Goal: Information Seeking & Learning: Learn about a topic

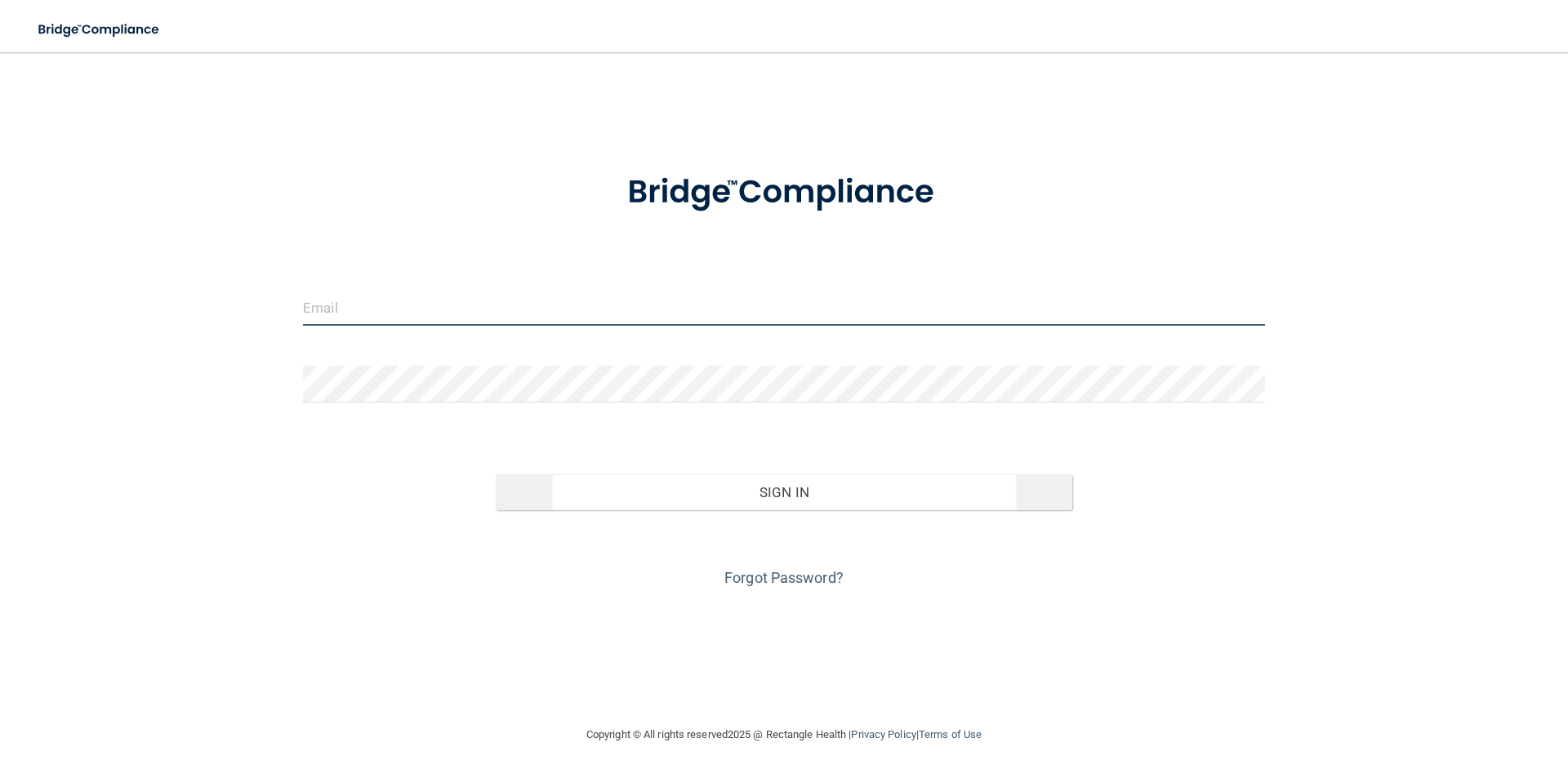
type input "[PERSON_NAME][EMAIL_ADDRESS][DOMAIN_NAME]"
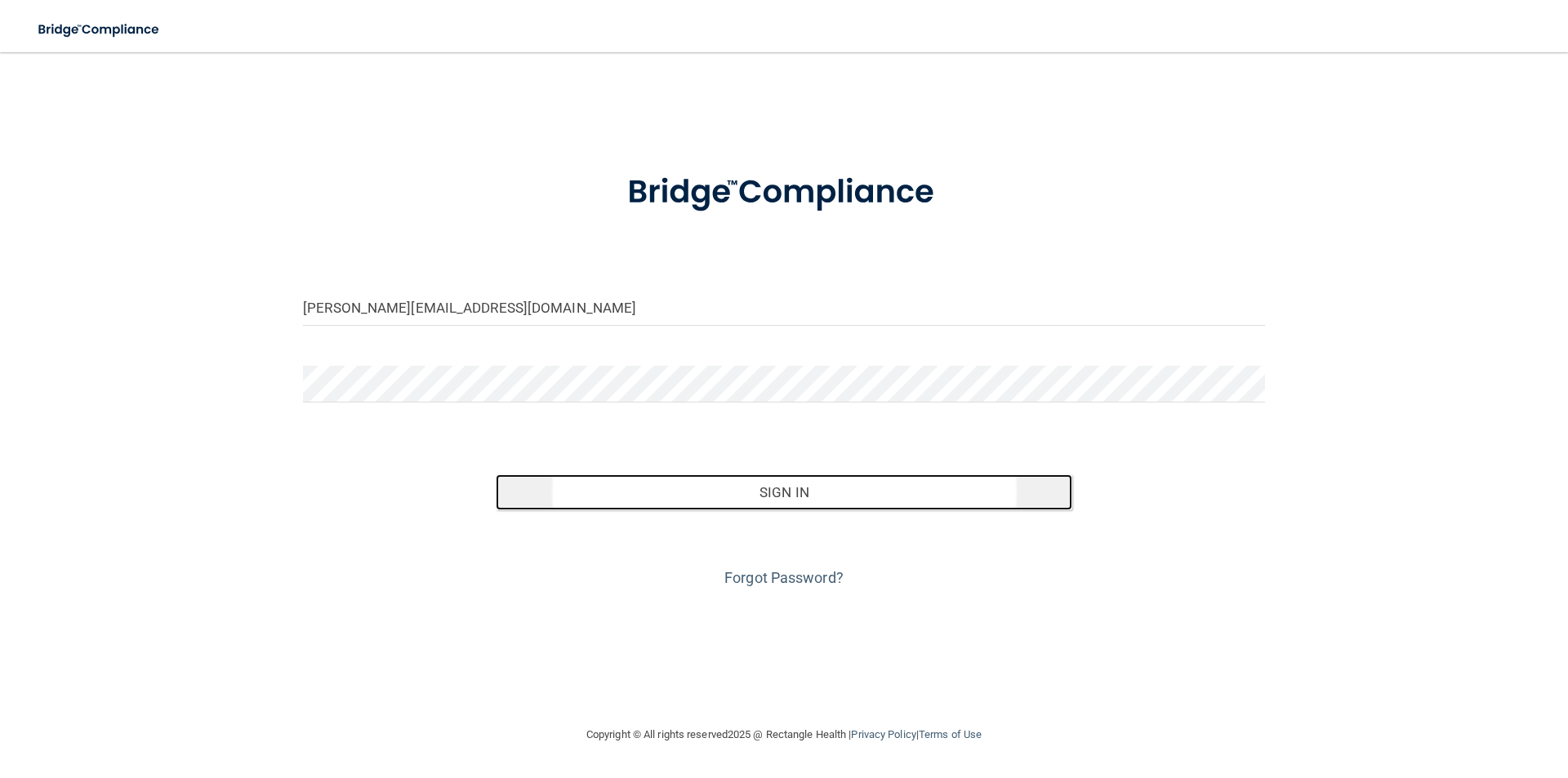
click at [781, 495] on button "Sign In" at bounding box center [784, 492] width 578 height 36
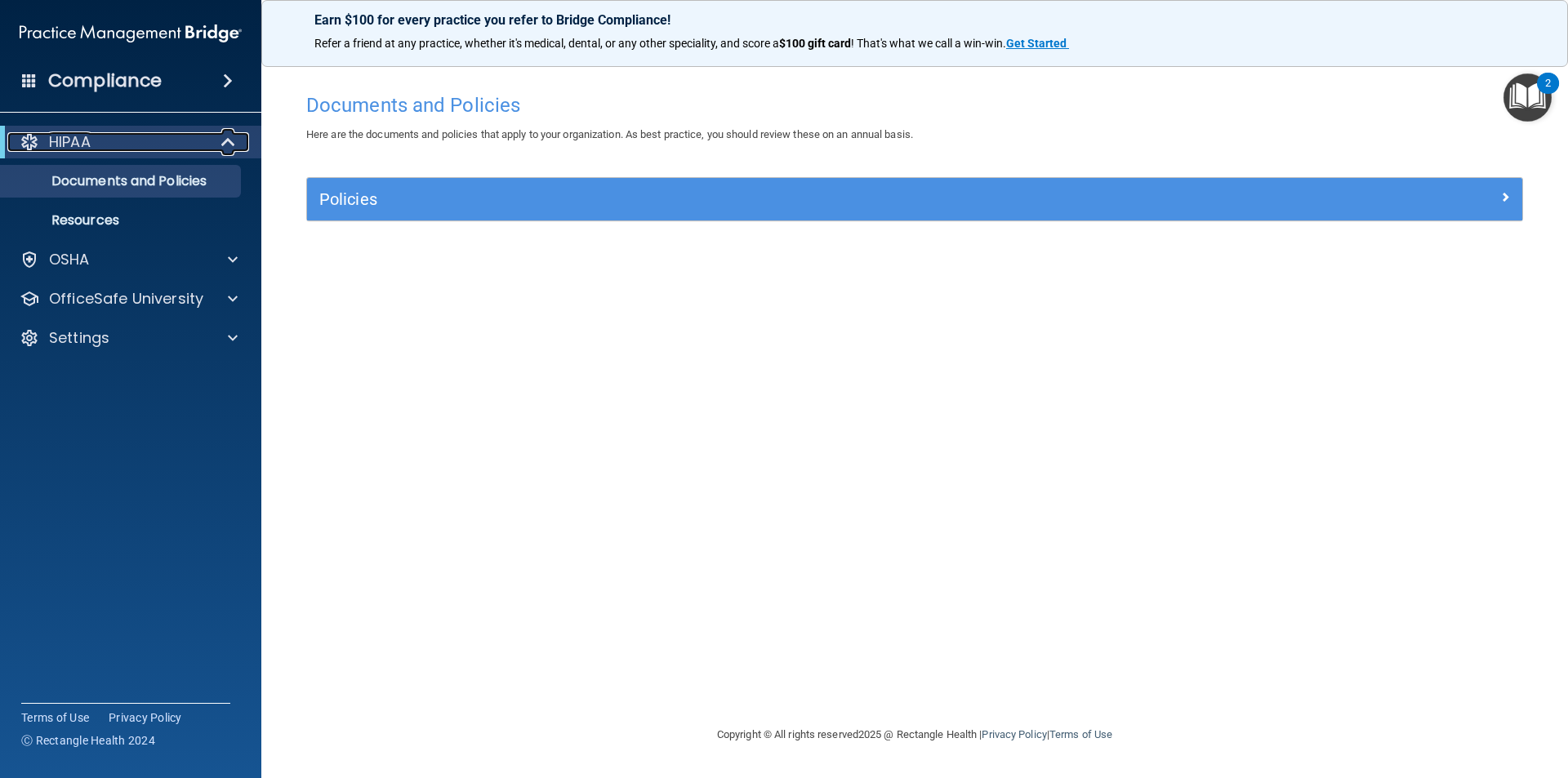
click at [179, 141] on div "HIPAA" at bounding box center [109, 142] width 202 height 20
click at [225, 143] on div at bounding box center [229, 142] width 40 height 20
click at [176, 181] on p "Documents and Policies" at bounding box center [121, 181] width 223 height 16
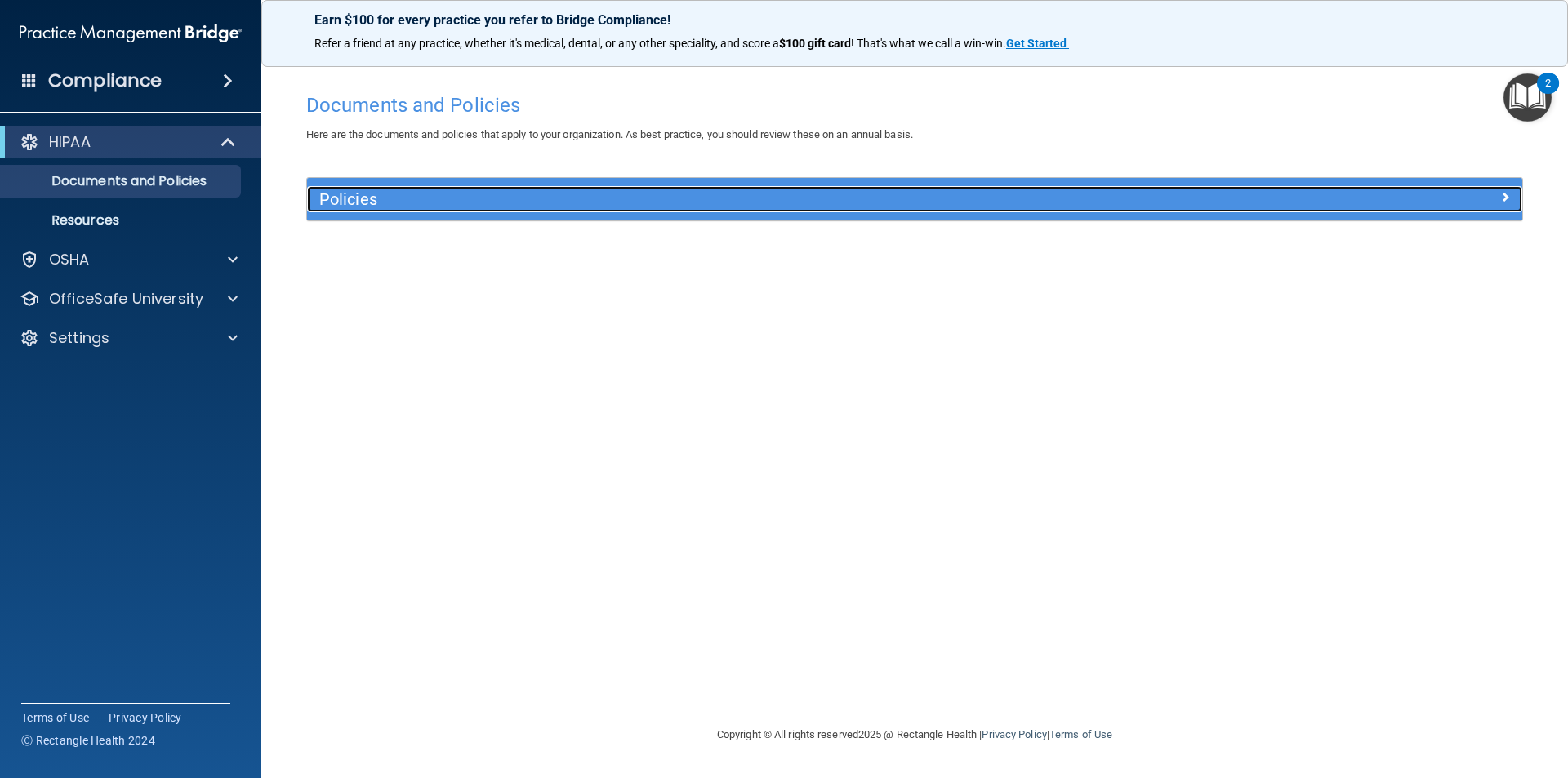
click at [1501, 193] on span at bounding box center [1505, 196] width 9 height 20
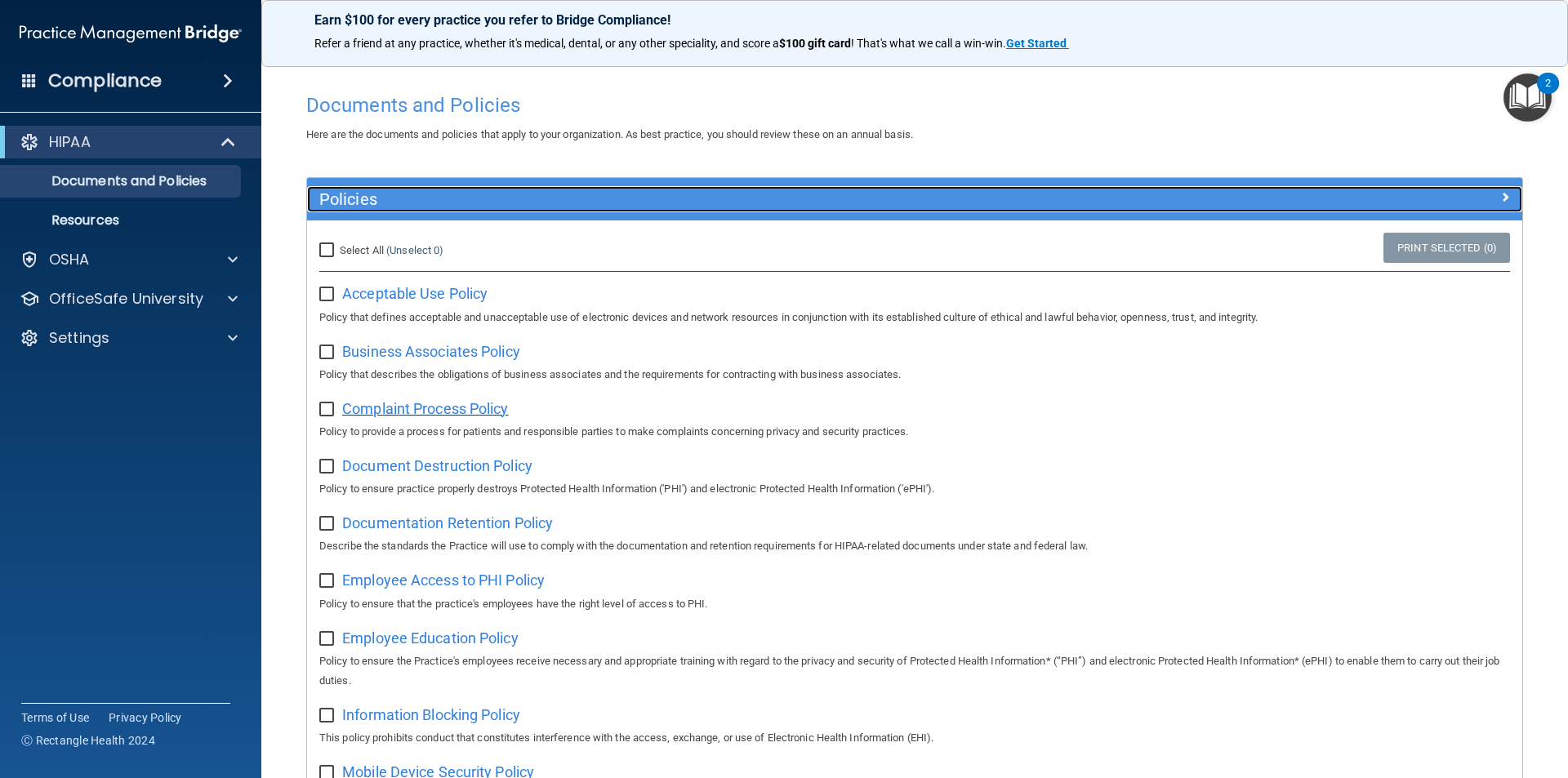
scroll to position [82, 0]
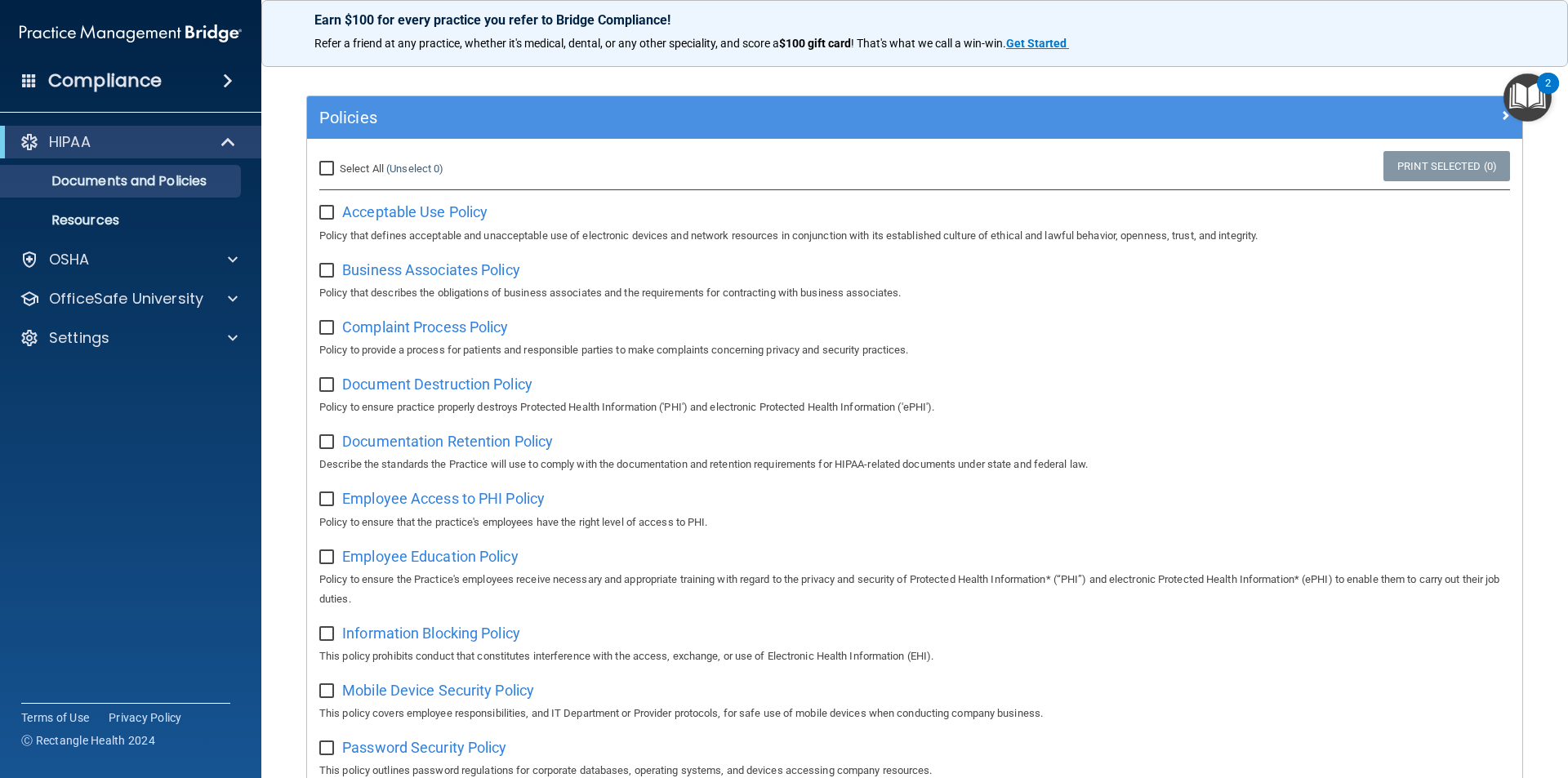
click at [332, 164] on input "Select All (Unselect 0) Unselect All" at bounding box center [329, 168] width 19 height 13
checkbox input "true"
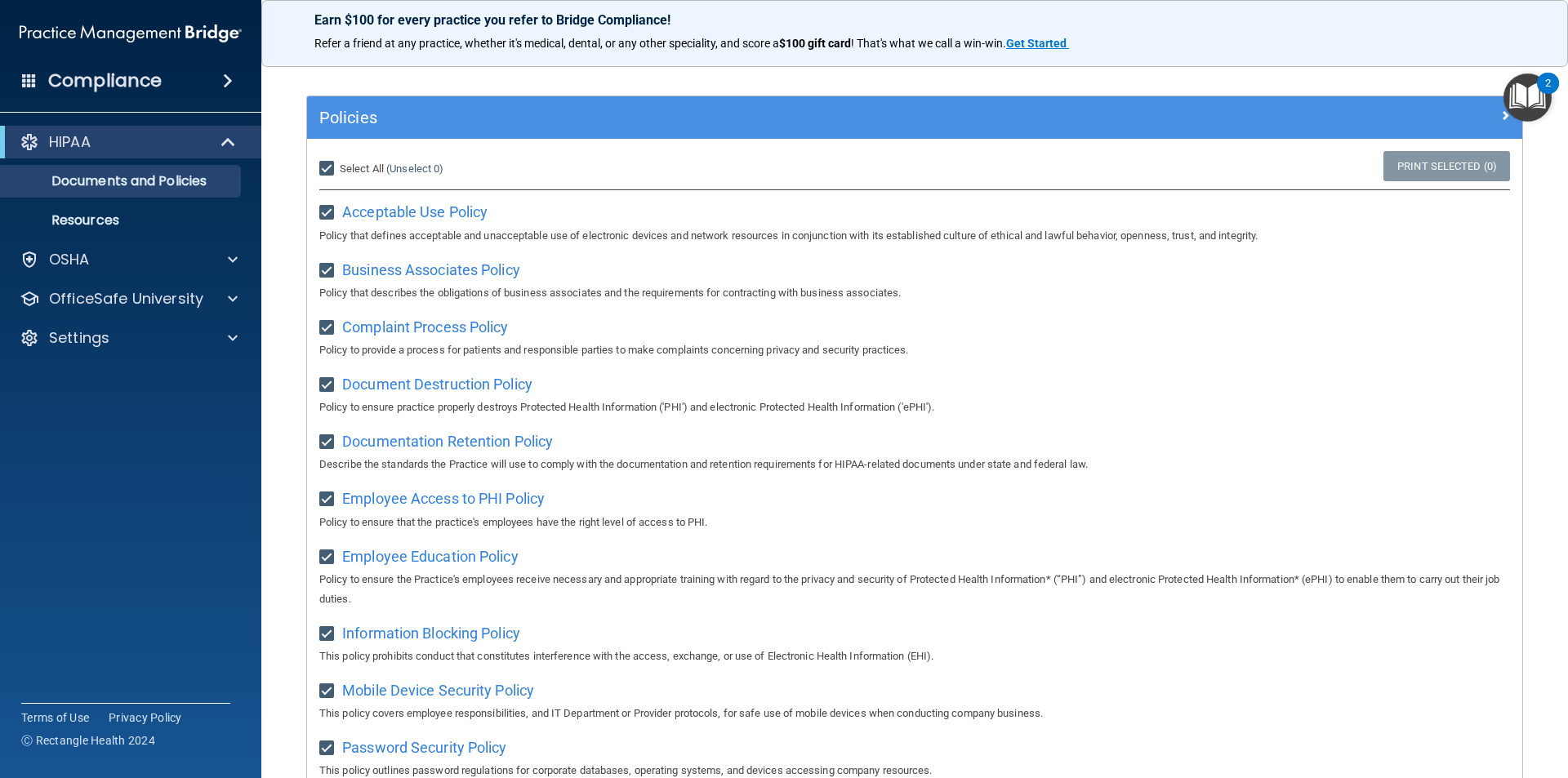
checkbox input "true"
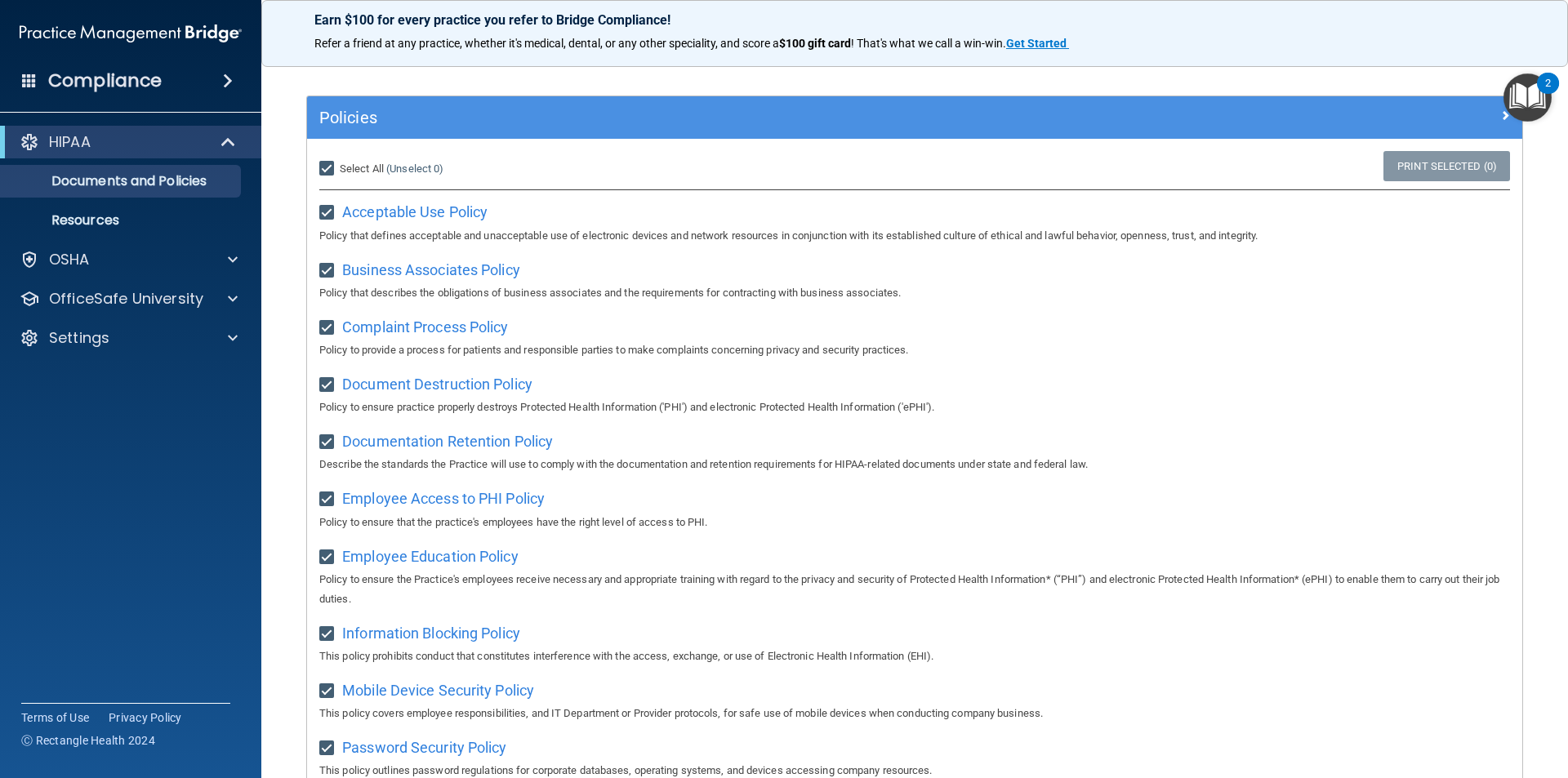
checkbox input "true"
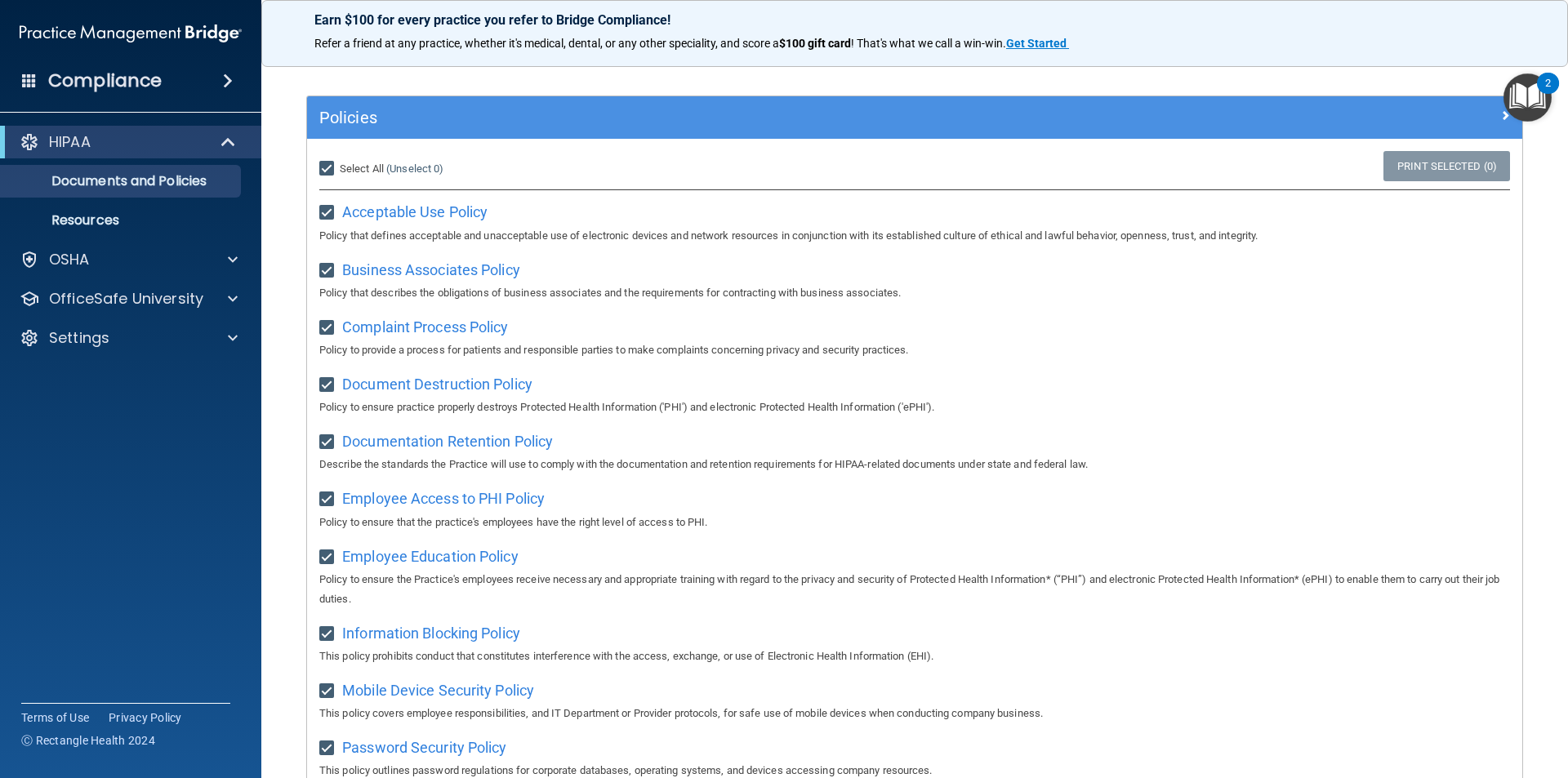
checkbox input "true"
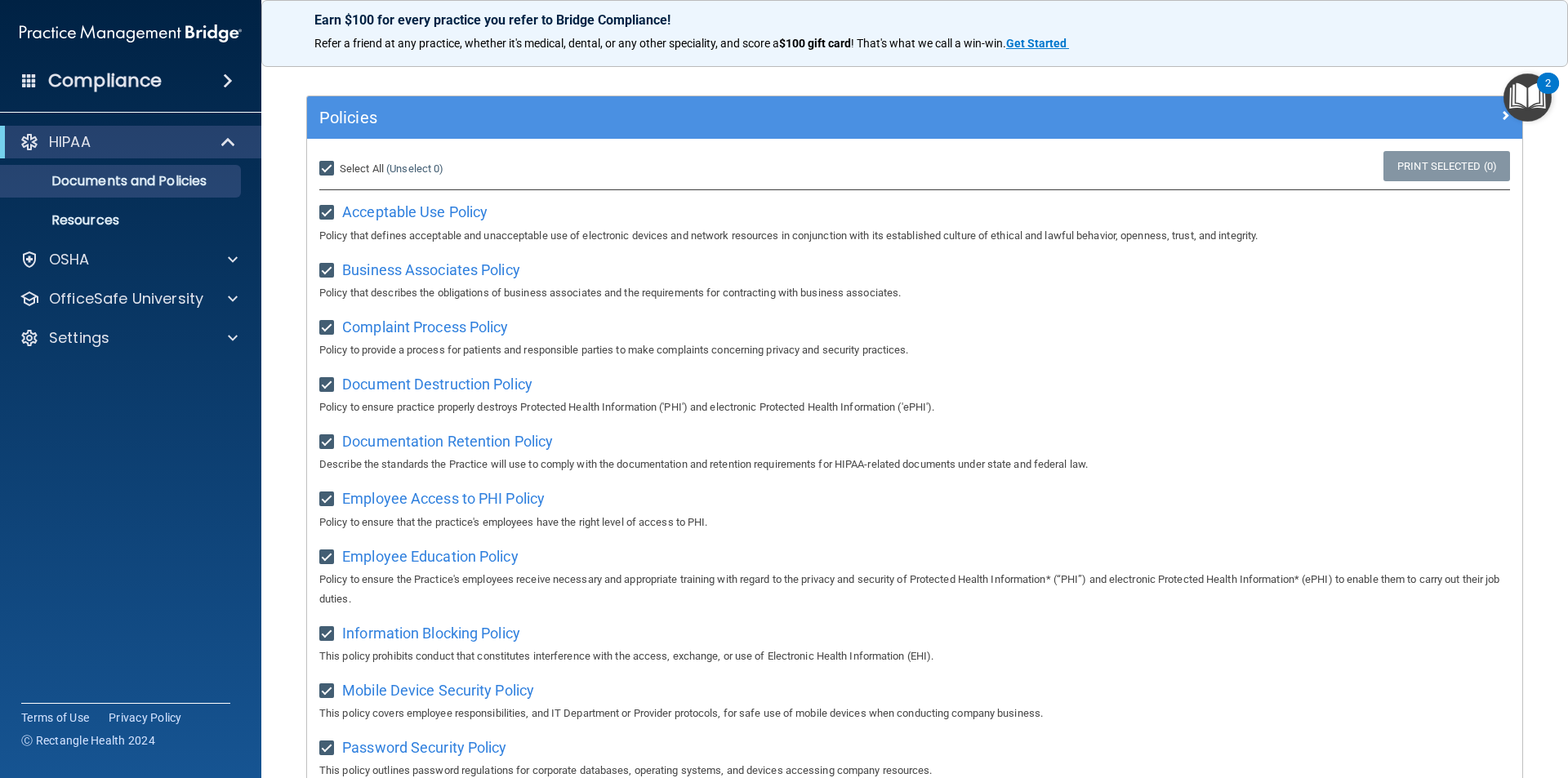
checkbox input "true"
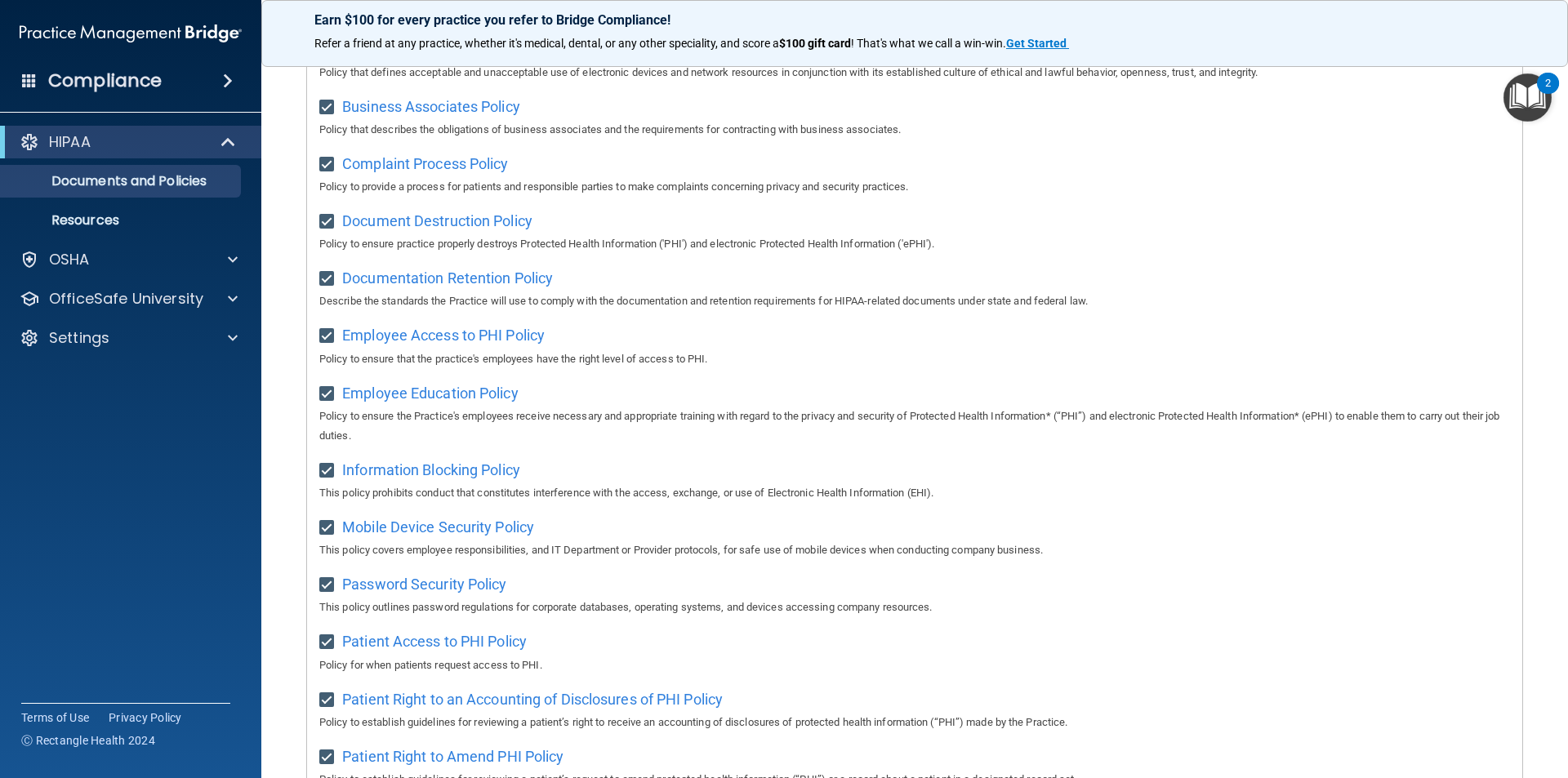
scroll to position [0, 0]
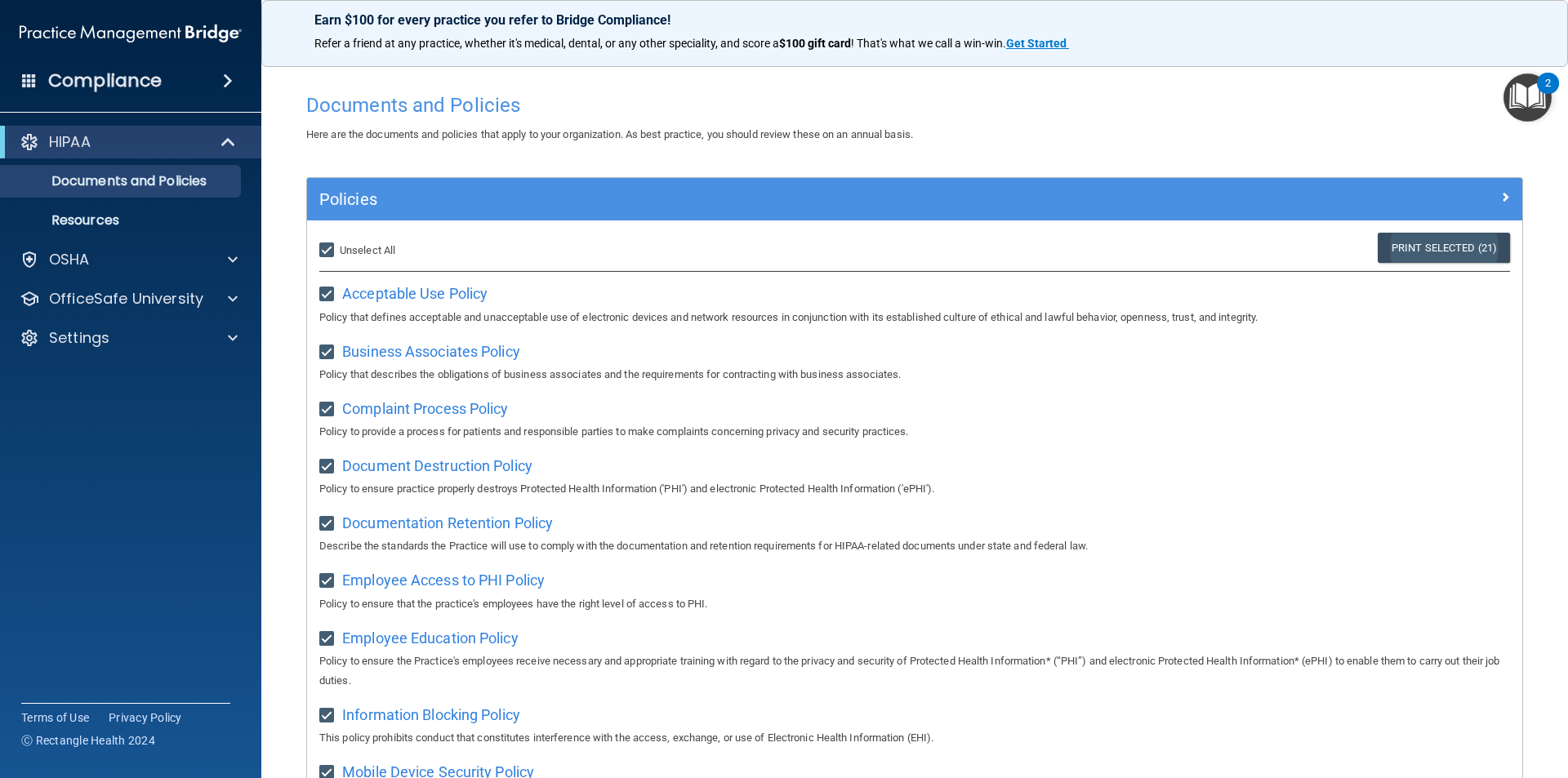
click at [1389, 243] on link "Print Selected (21)" at bounding box center [1444, 247] width 132 height 30
click at [124, 210] on link "Resources" at bounding box center [112, 220] width 257 height 32
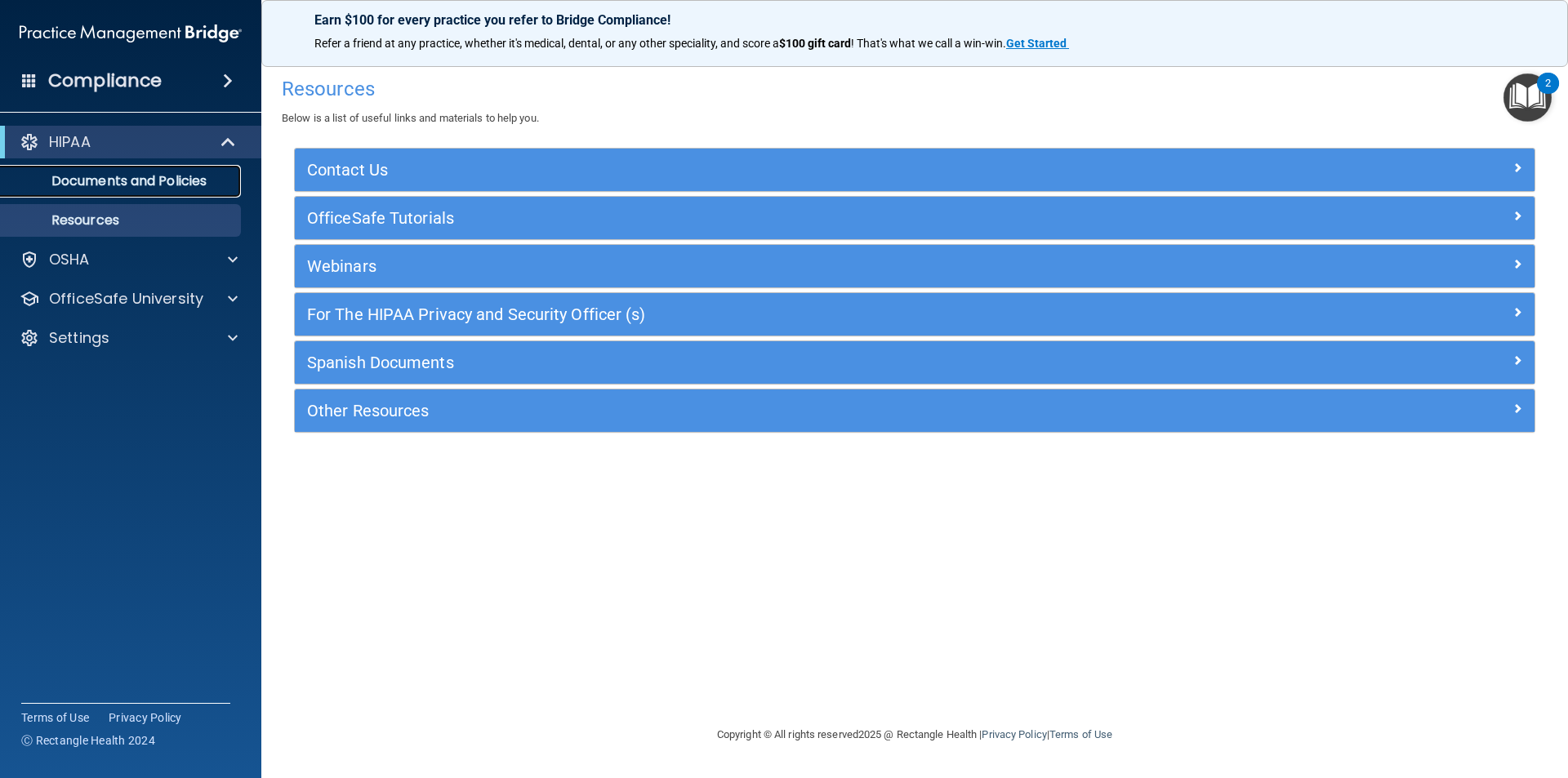
click at [135, 167] on link "Documents and Policies" at bounding box center [112, 181] width 257 height 32
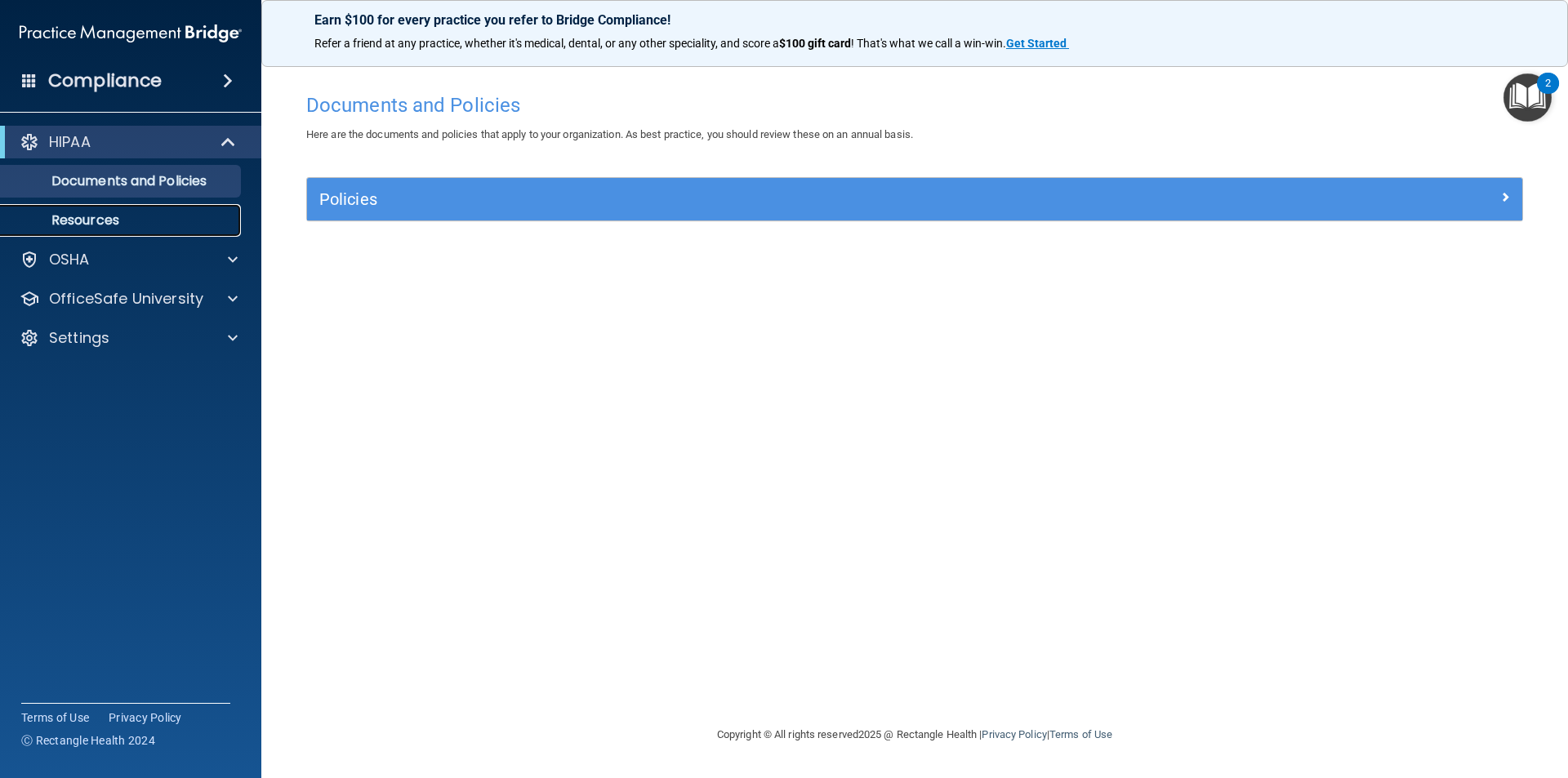
click at [192, 228] on p "Resources" at bounding box center [121, 220] width 223 height 16
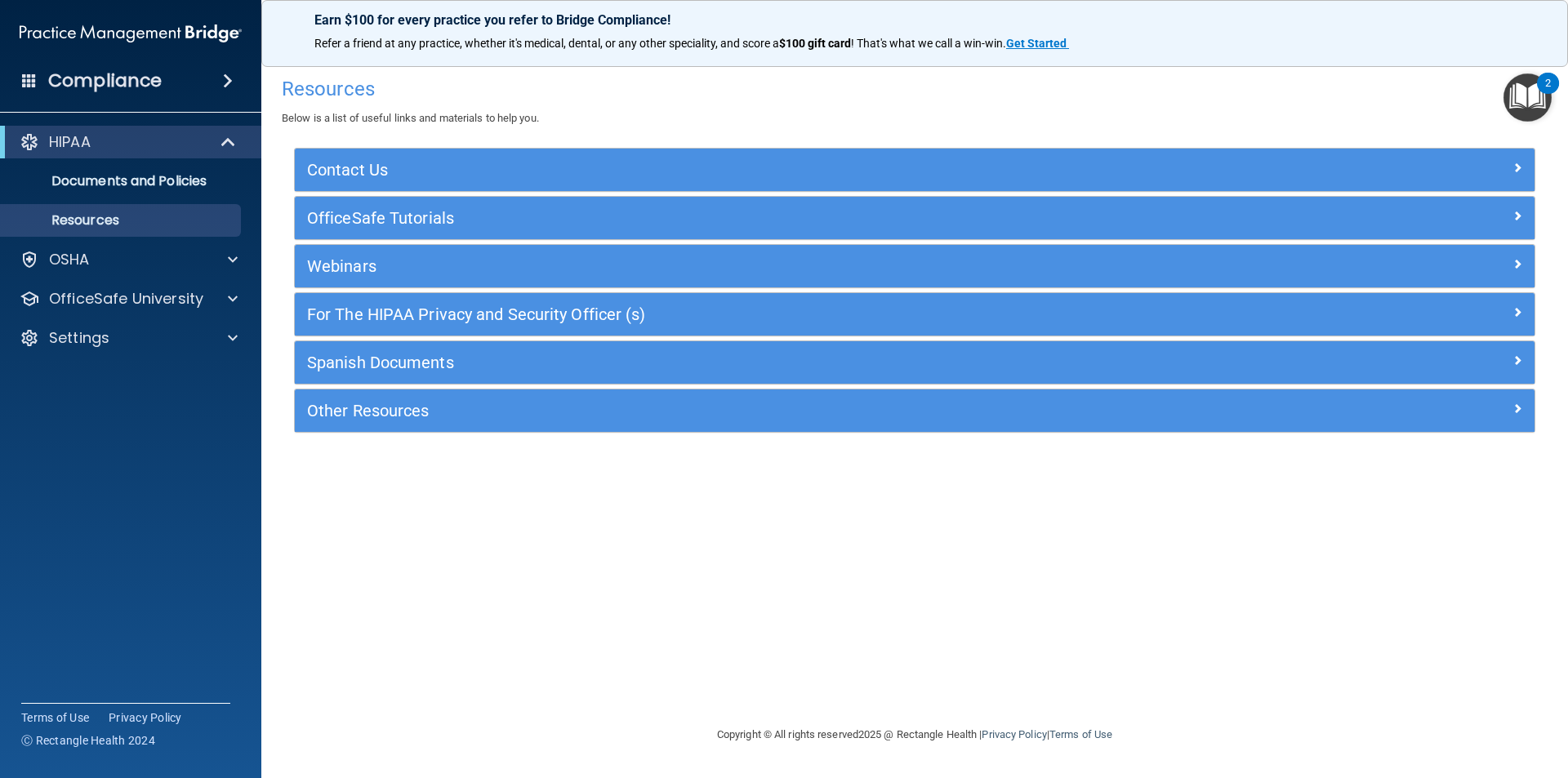
click at [1528, 86] on img "Open Resource Center, 2 new notifications" at bounding box center [1528, 97] width 48 height 48
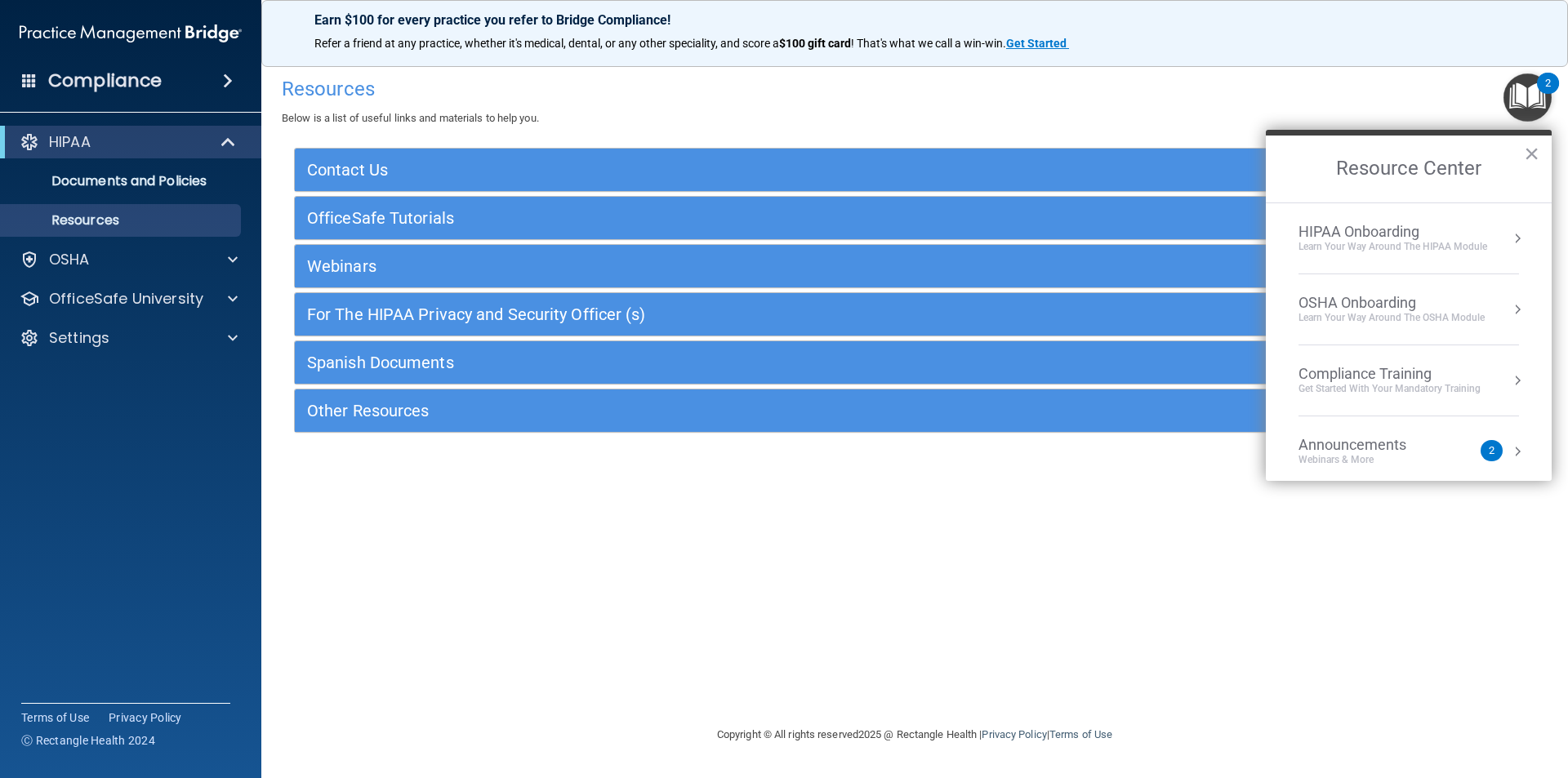
click at [1495, 393] on div "Compliance Training Get Started with your mandatory training" at bounding box center [1409, 380] width 220 height 31
click at [1332, 227] on div "HIPAA Training for Members" at bounding box center [1370, 230] width 182 height 15
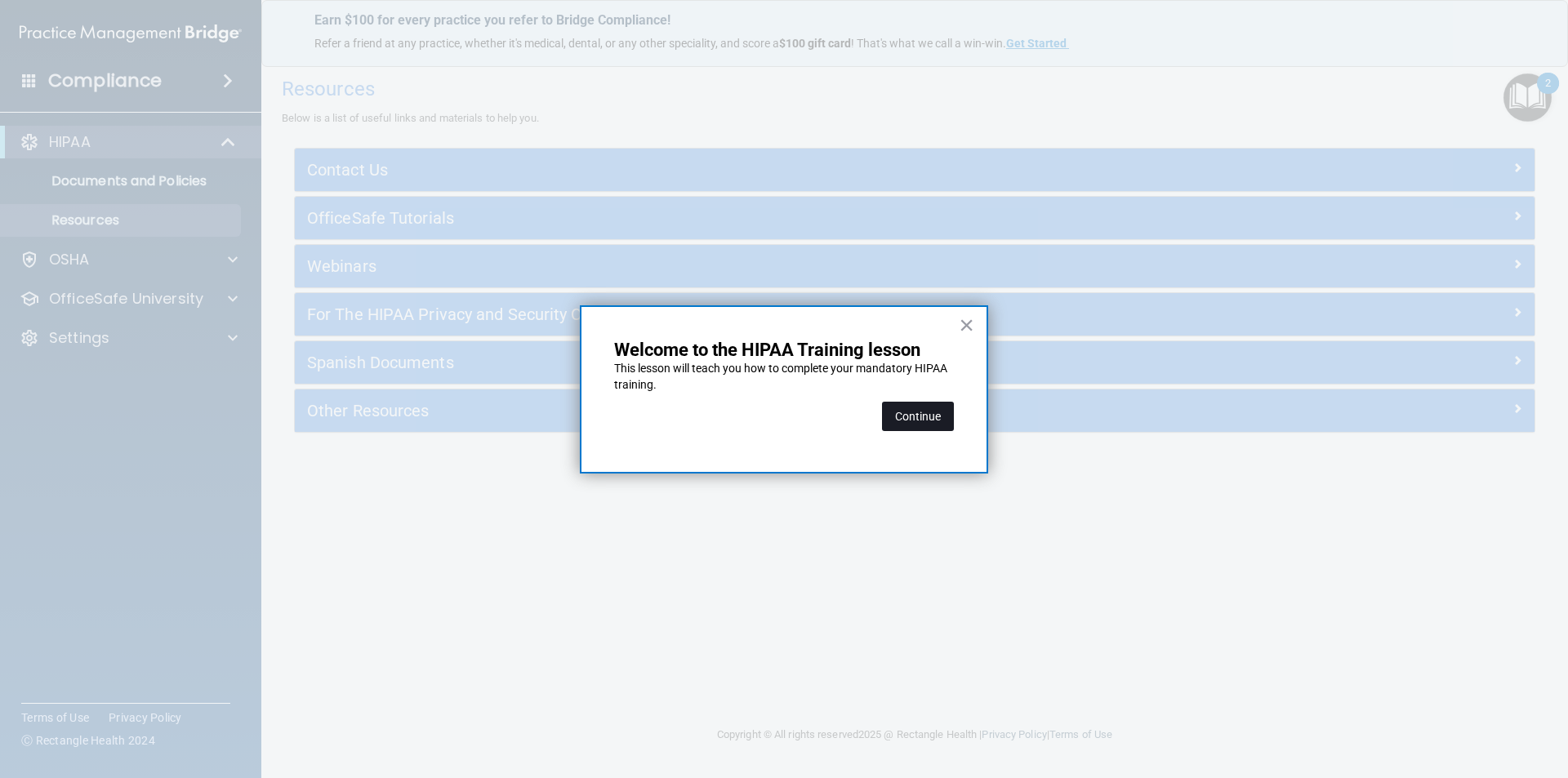
click at [929, 426] on button "Continue" at bounding box center [918, 416] width 72 height 29
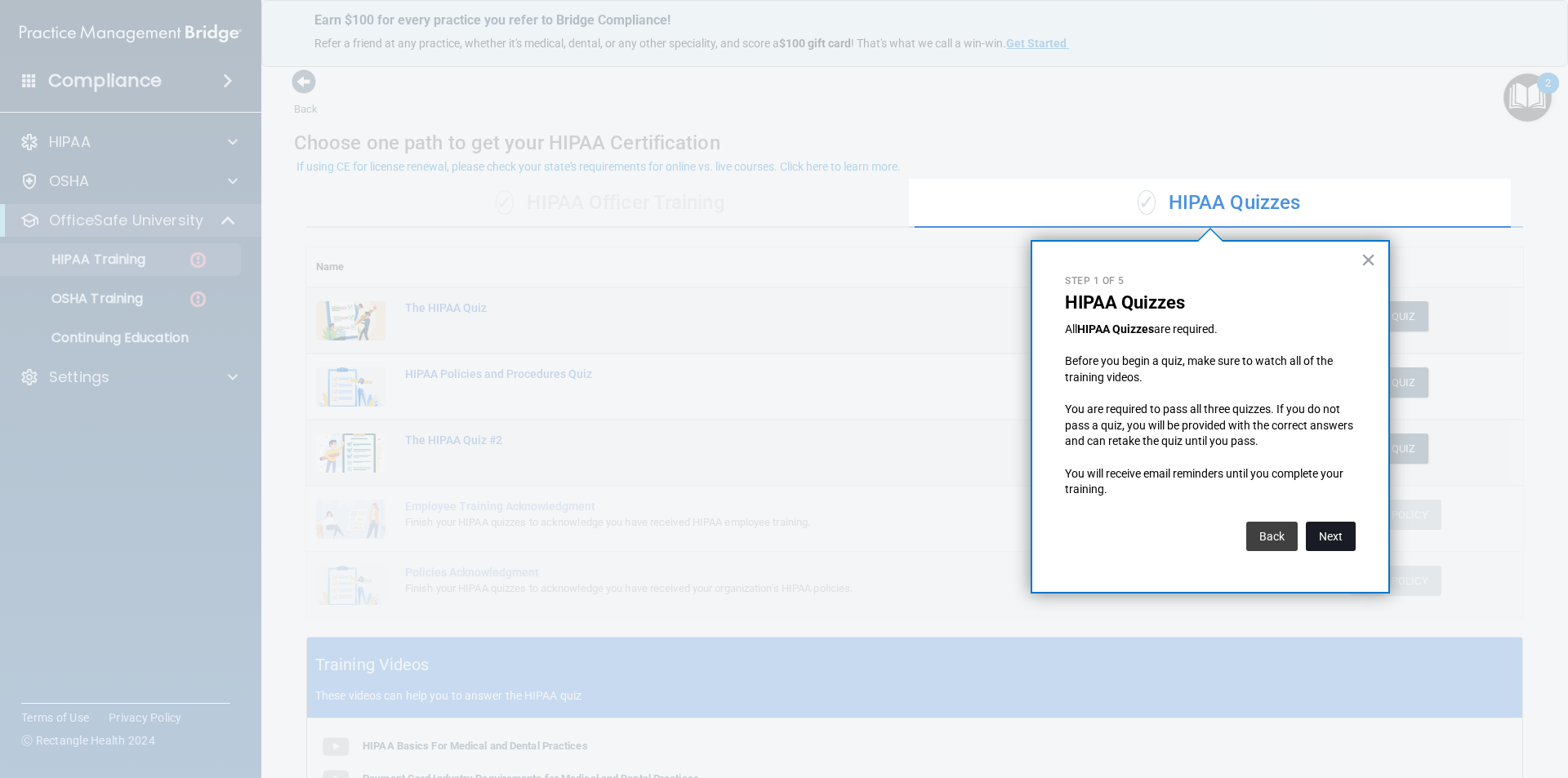
click at [1342, 535] on button "Next" at bounding box center [1331, 536] width 50 height 29
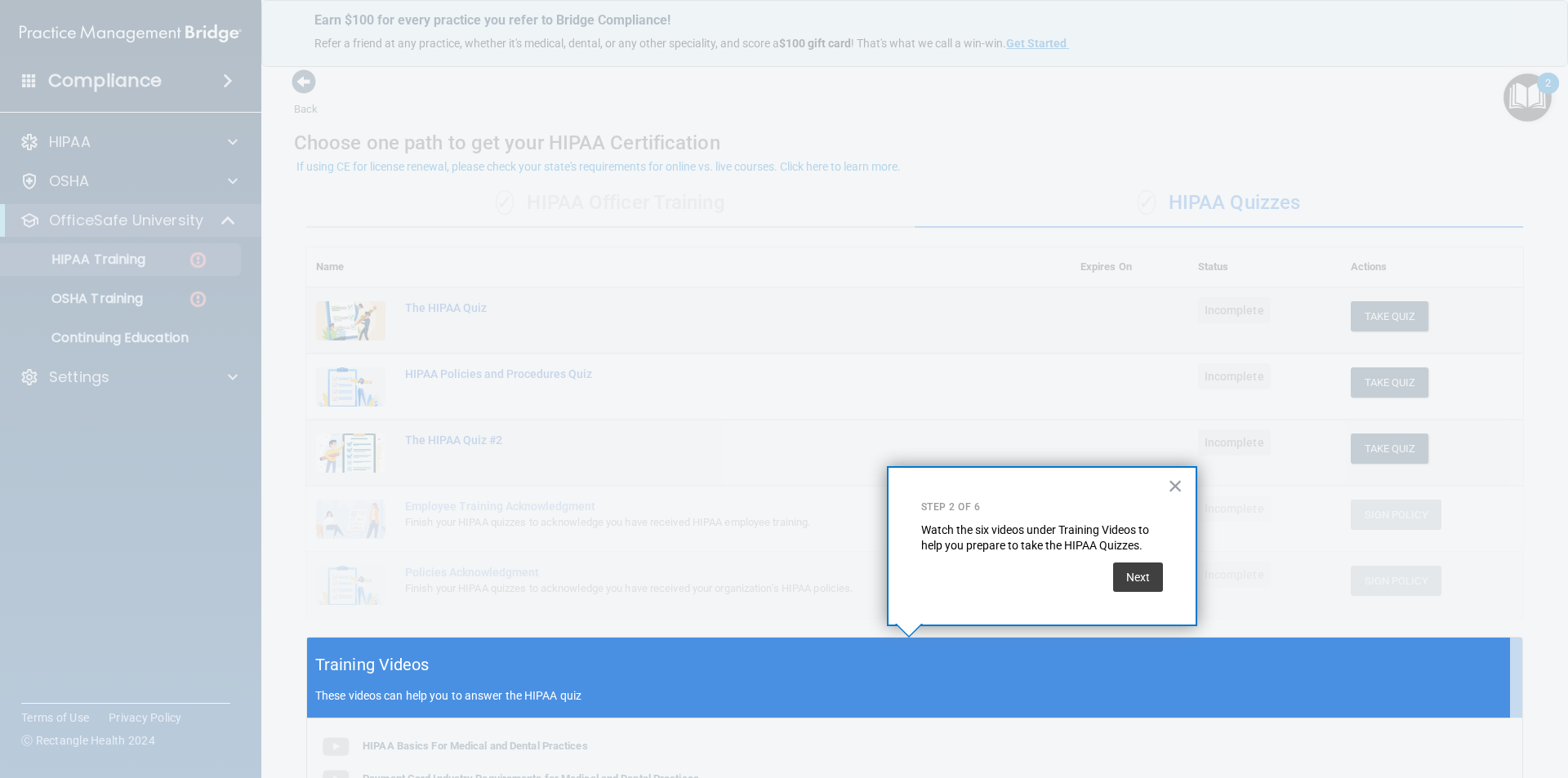
click at [1147, 596] on div "× Step 2 of 6 Watch the six videos under Training Videos to help you prepare to…" at bounding box center [1042, 546] width 310 height 160
click at [1143, 583] on button "Next" at bounding box center [1138, 577] width 50 height 29
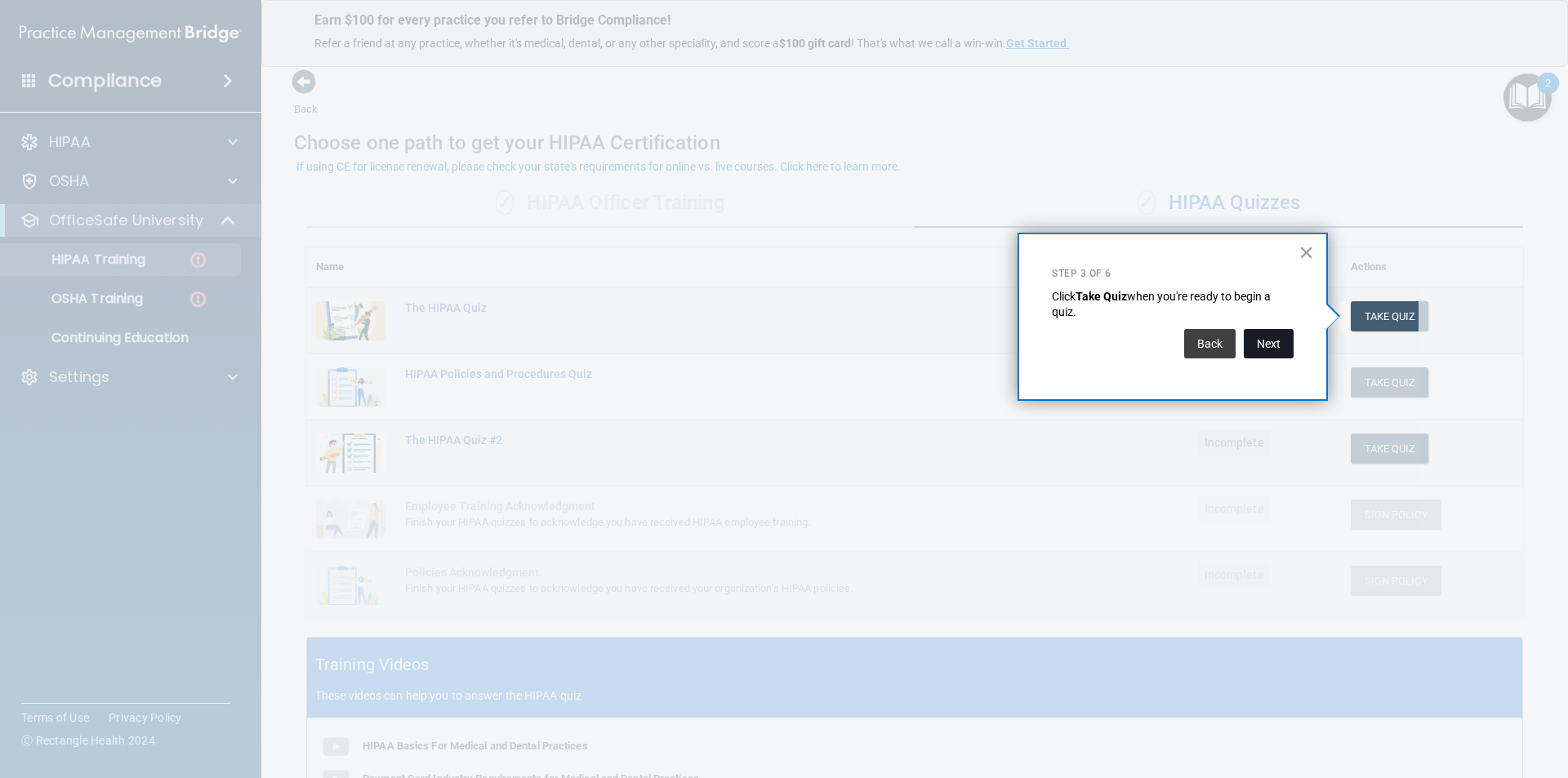
click at [1258, 349] on button "Next" at bounding box center [1269, 343] width 50 height 29
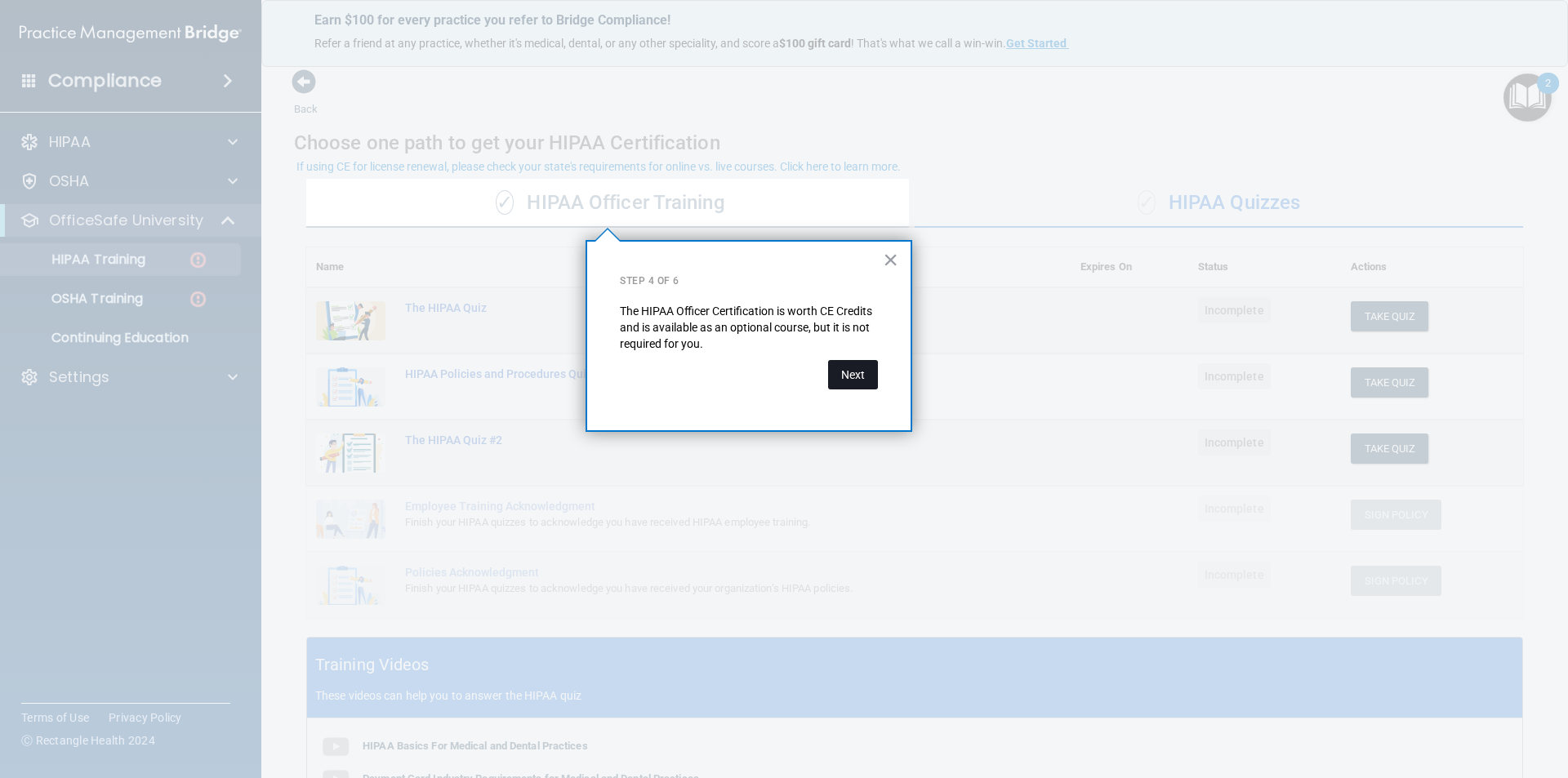
click at [868, 380] on button "Next" at bounding box center [853, 375] width 50 height 29
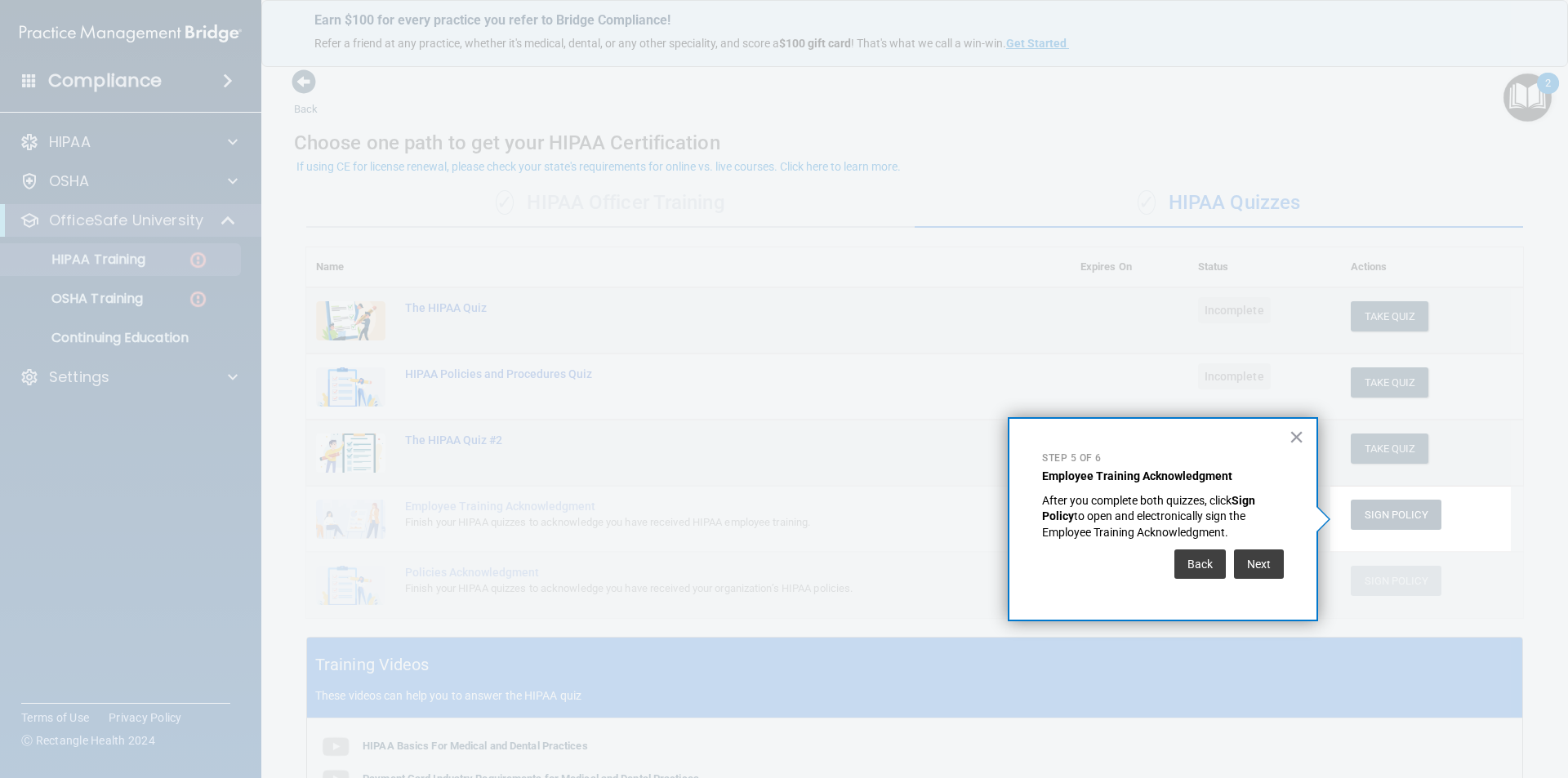
click at [1264, 579] on div "Back Next" at bounding box center [1163, 564] width 242 height 46
click at [1260, 568] on button "Next" at bounding box center [1259, 564] width 50 height 29
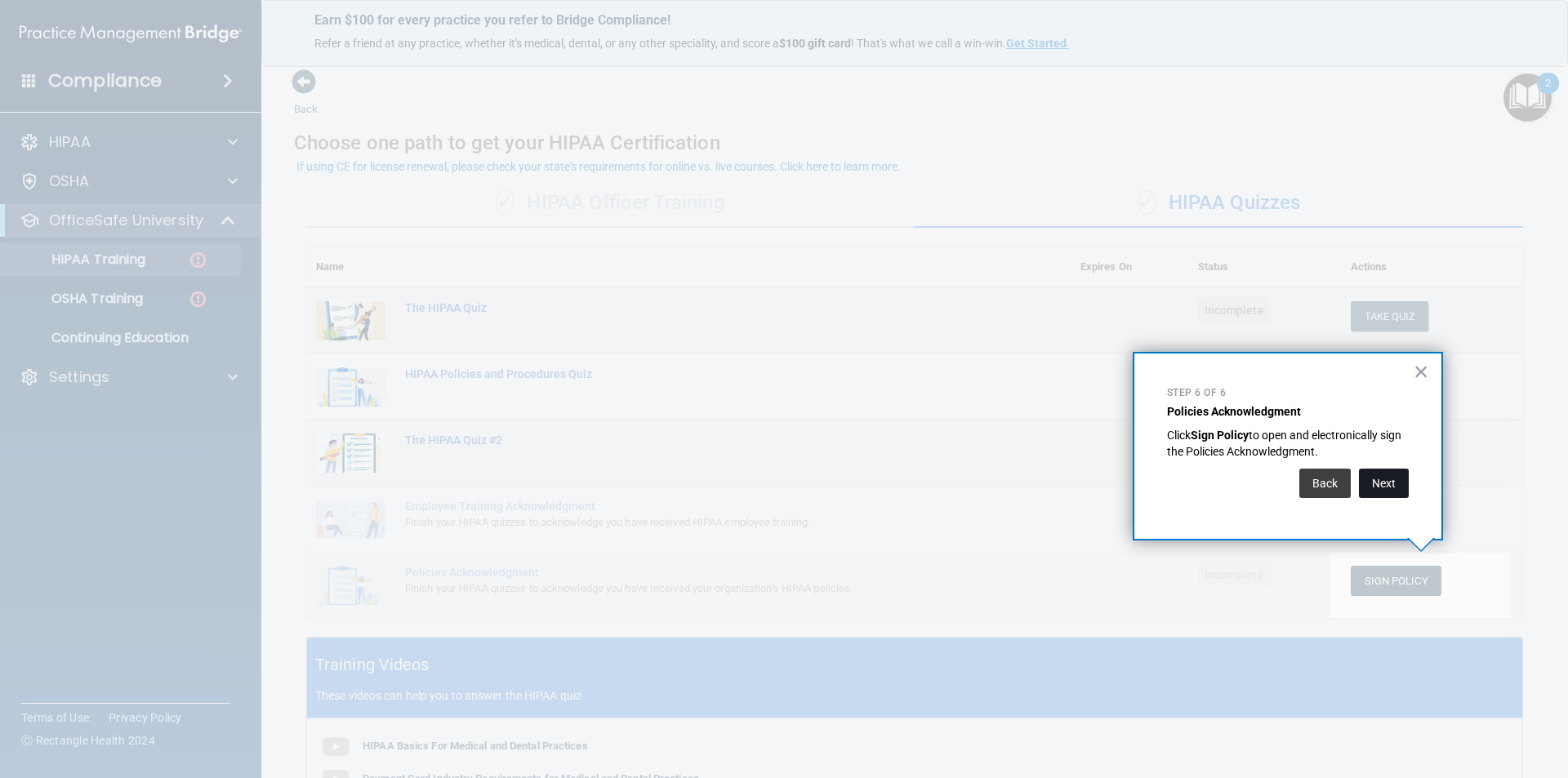
click at [1366, 471] on button "Next" at bounding box center [1384, 483] width 50 height 29
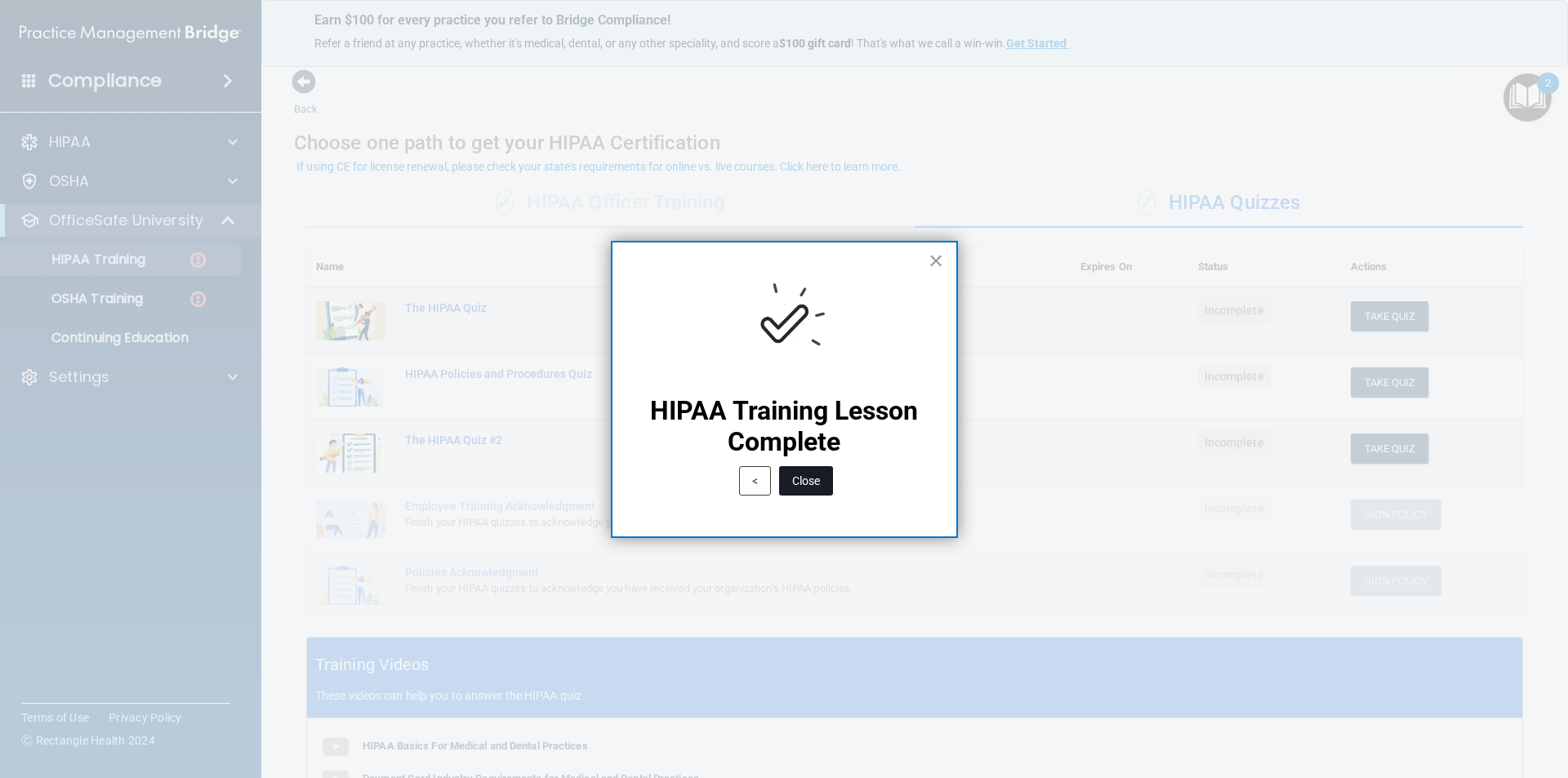
click at [802, 487] on button "Close" at bounding box center [806, 481] width 54 height 29
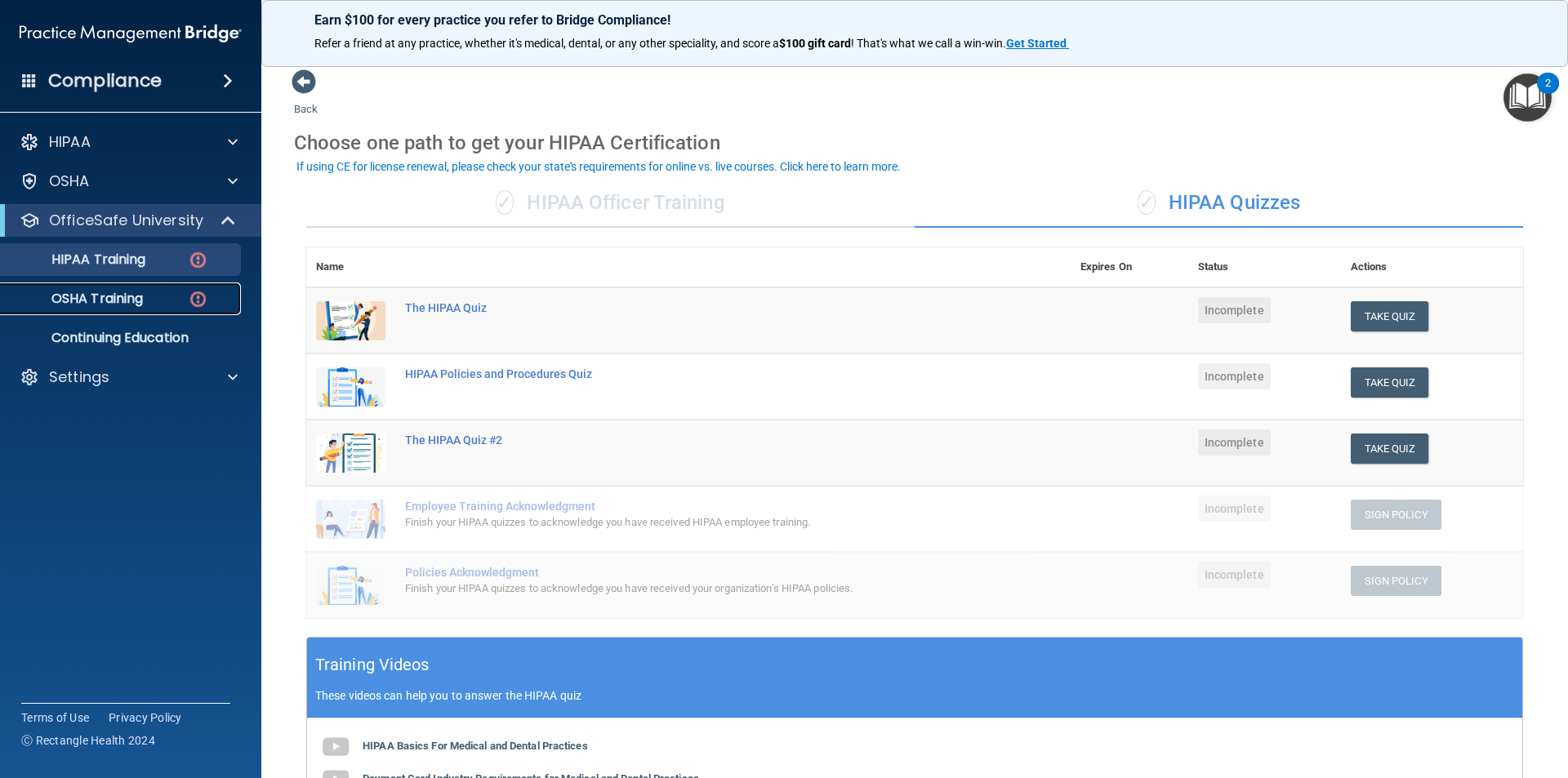
click at [156, 307] on link "OSHA Training" at bounding box center [112, 299] width 257 height 32
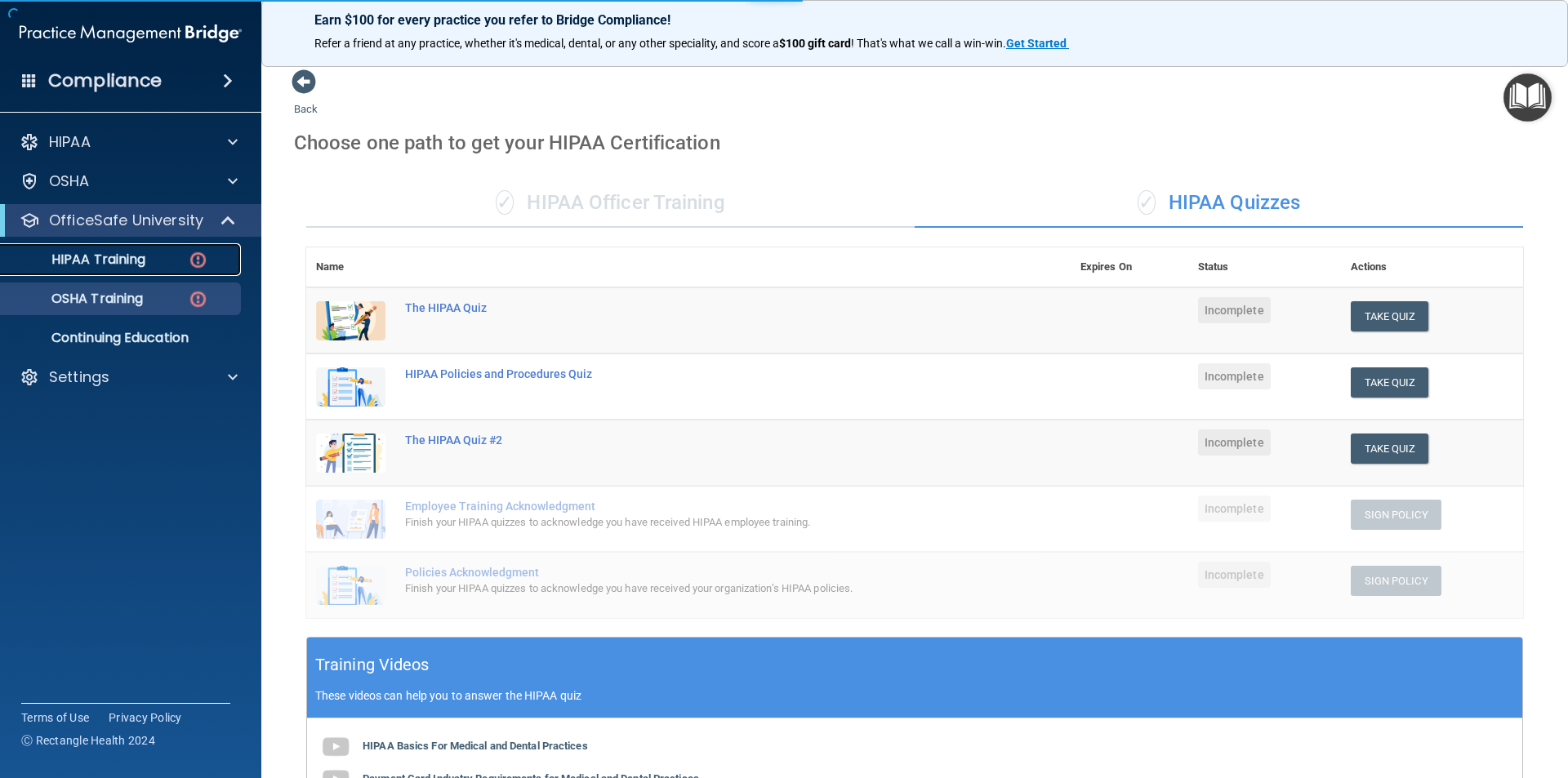
click at [155, 263] on div "HIPAA Training" at bounding box center [121, 259] width 223 height 16
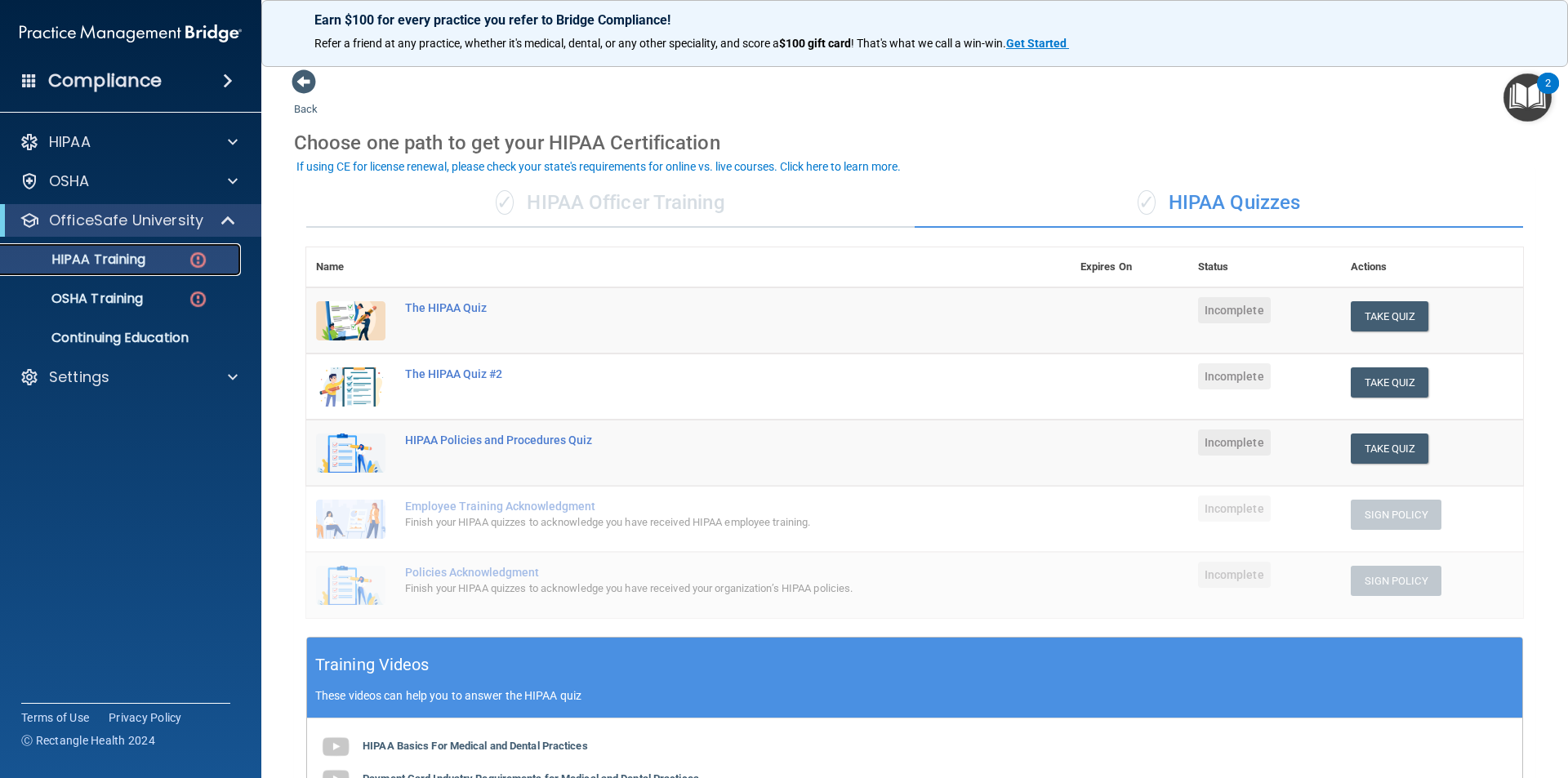
click at [140, 265] on p "HIPAA Training" at bounding box center [78, 259] width 135 height 16
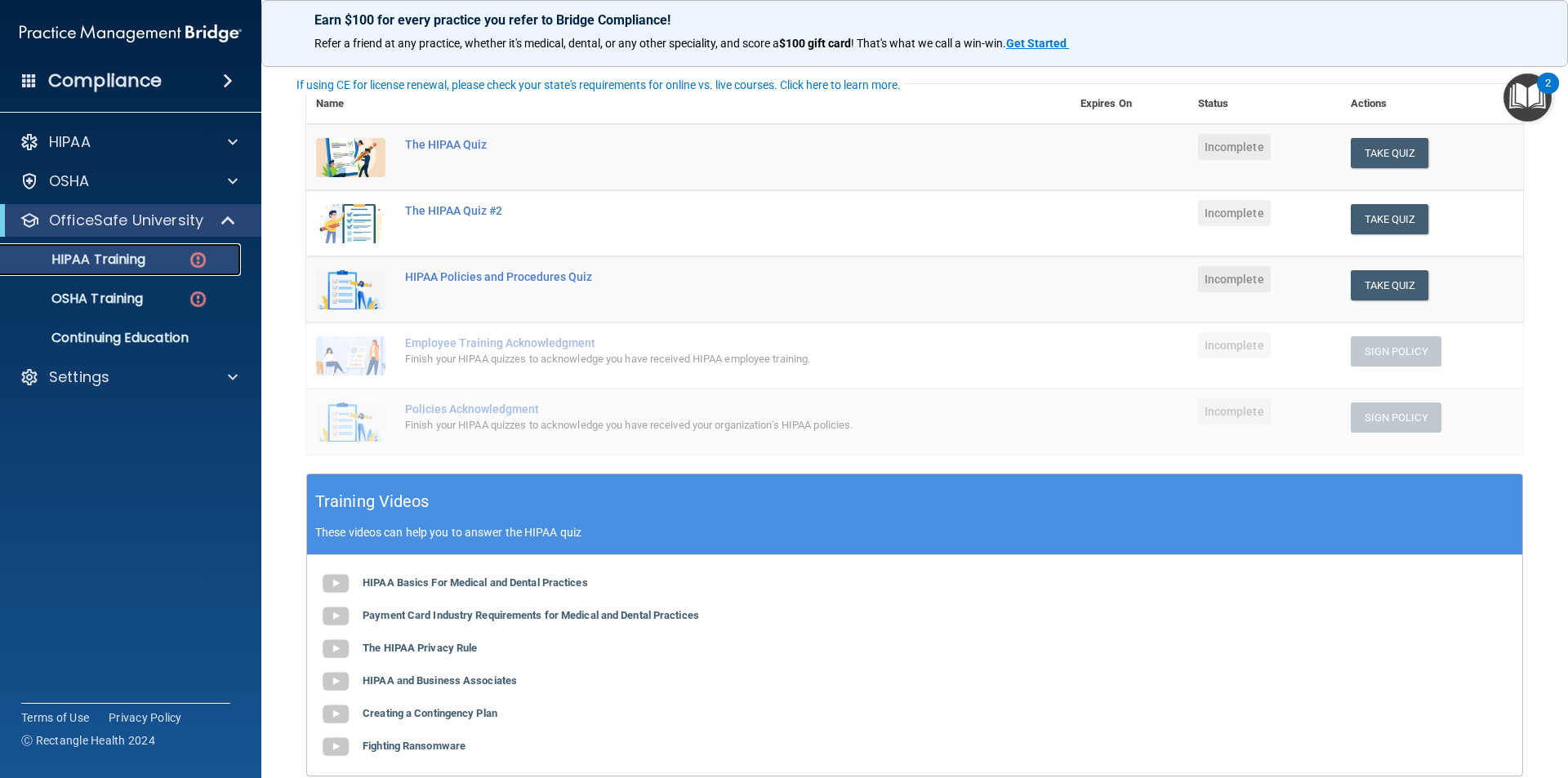
scroll to position [82, 0]
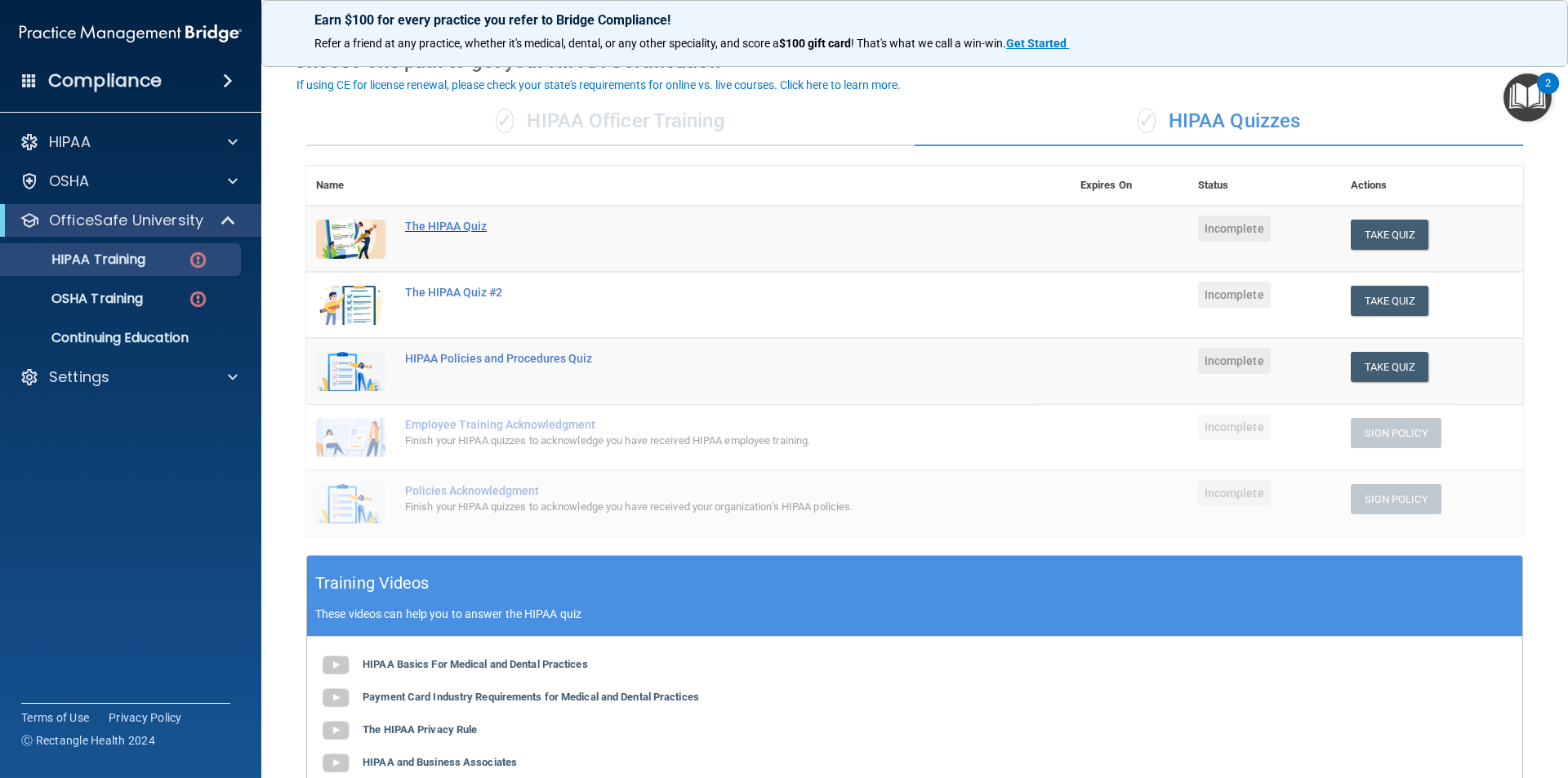
click at [454, 226] on div "The HIPAA Quiz" at bounding box center [697, 225] width 584 height 13
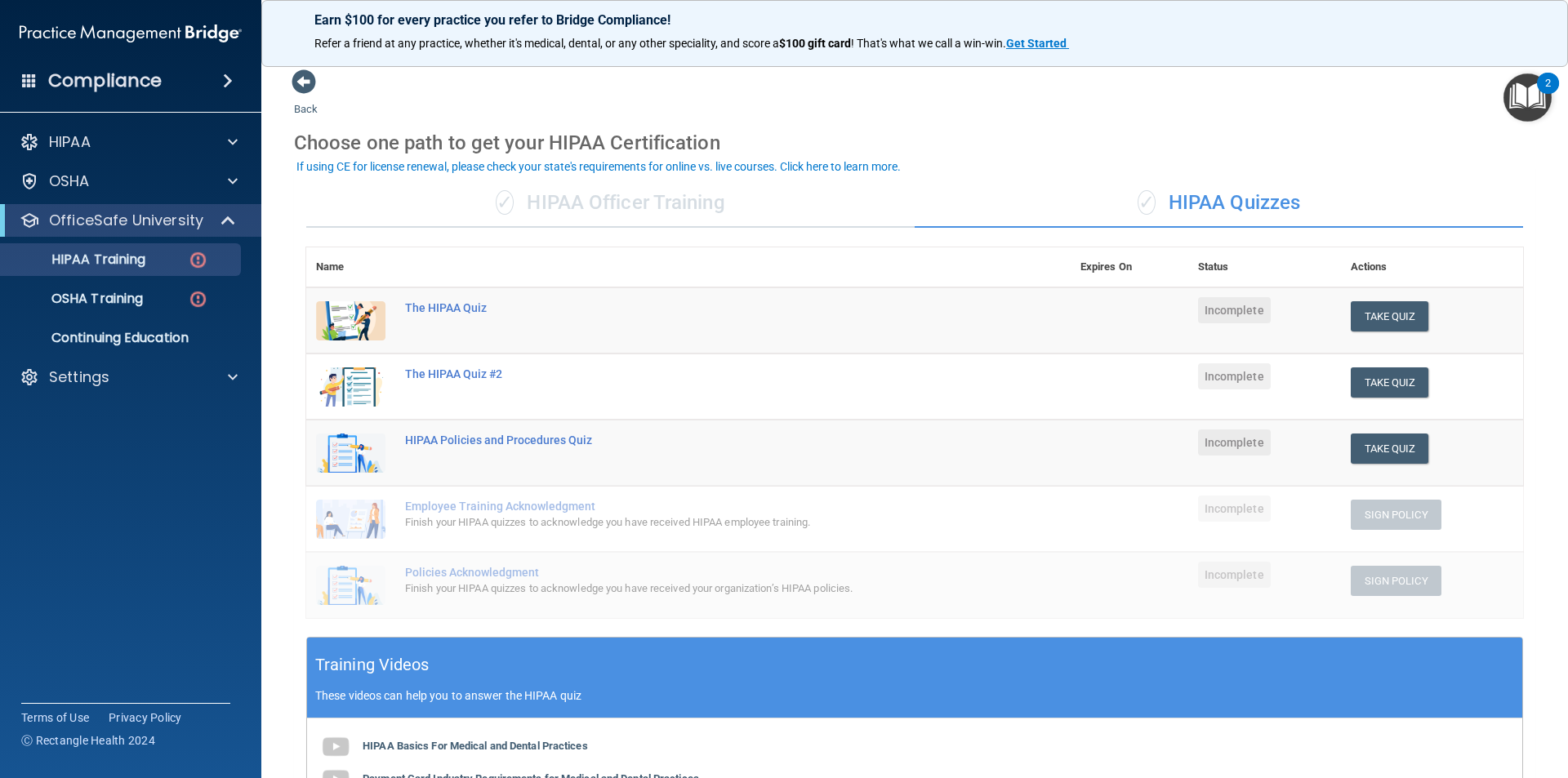
drag, startPoint x: 710, startPoint y: 179, endPoint x: 700, endPoint y: 189, distance: 14.1
click at [702, 189] on div "✓ HIPAA Officer Training" at bounding box center [610, 202] width 608 height 49
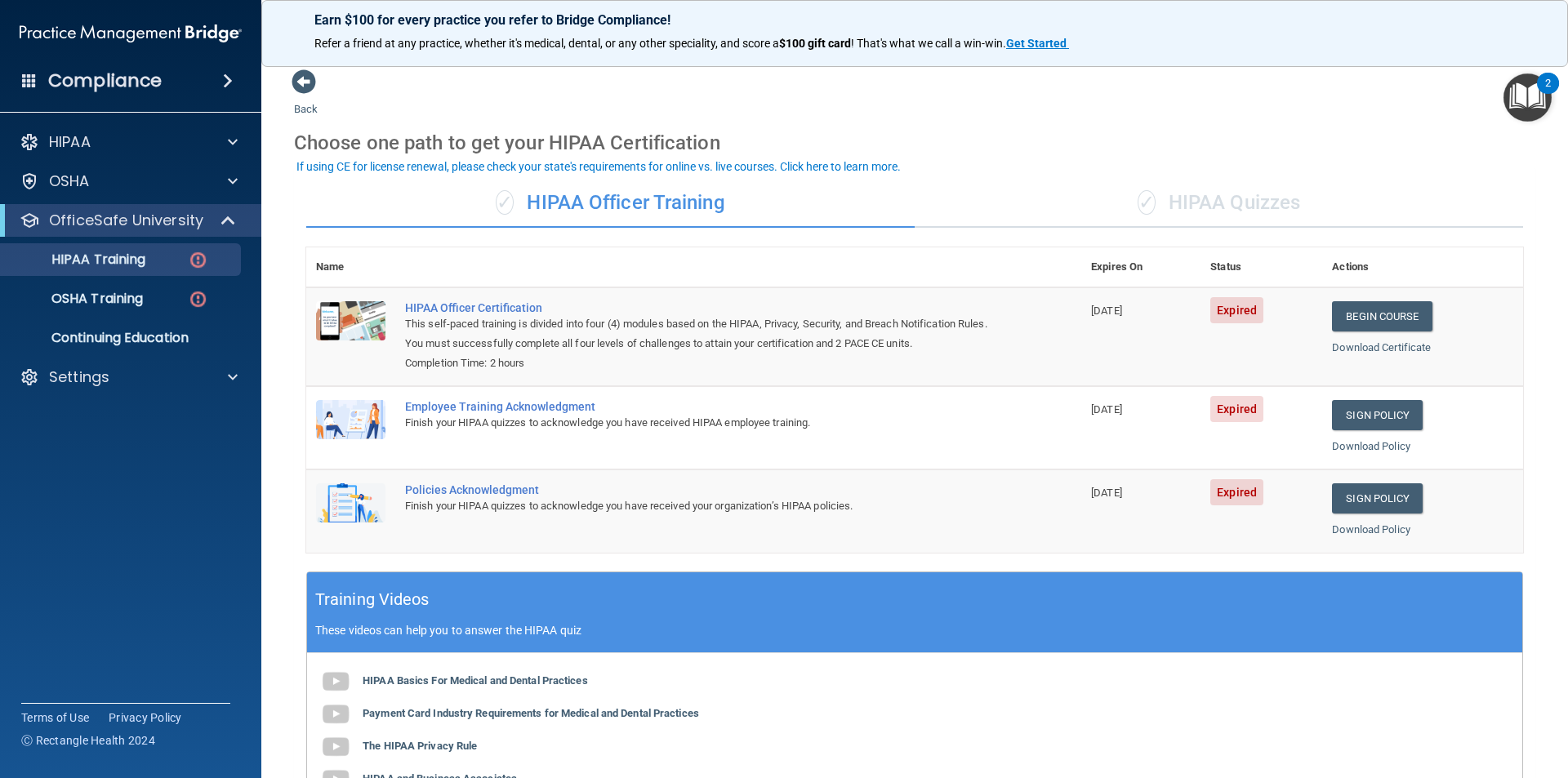
click at [650, 210] on div "✓ HIPAA Officer Training" at bounding box center [610, 202] width 608 height 49
click at [1364, 315] on link "Begin Course" at bounding box center [1382, 316] width 100 height 30
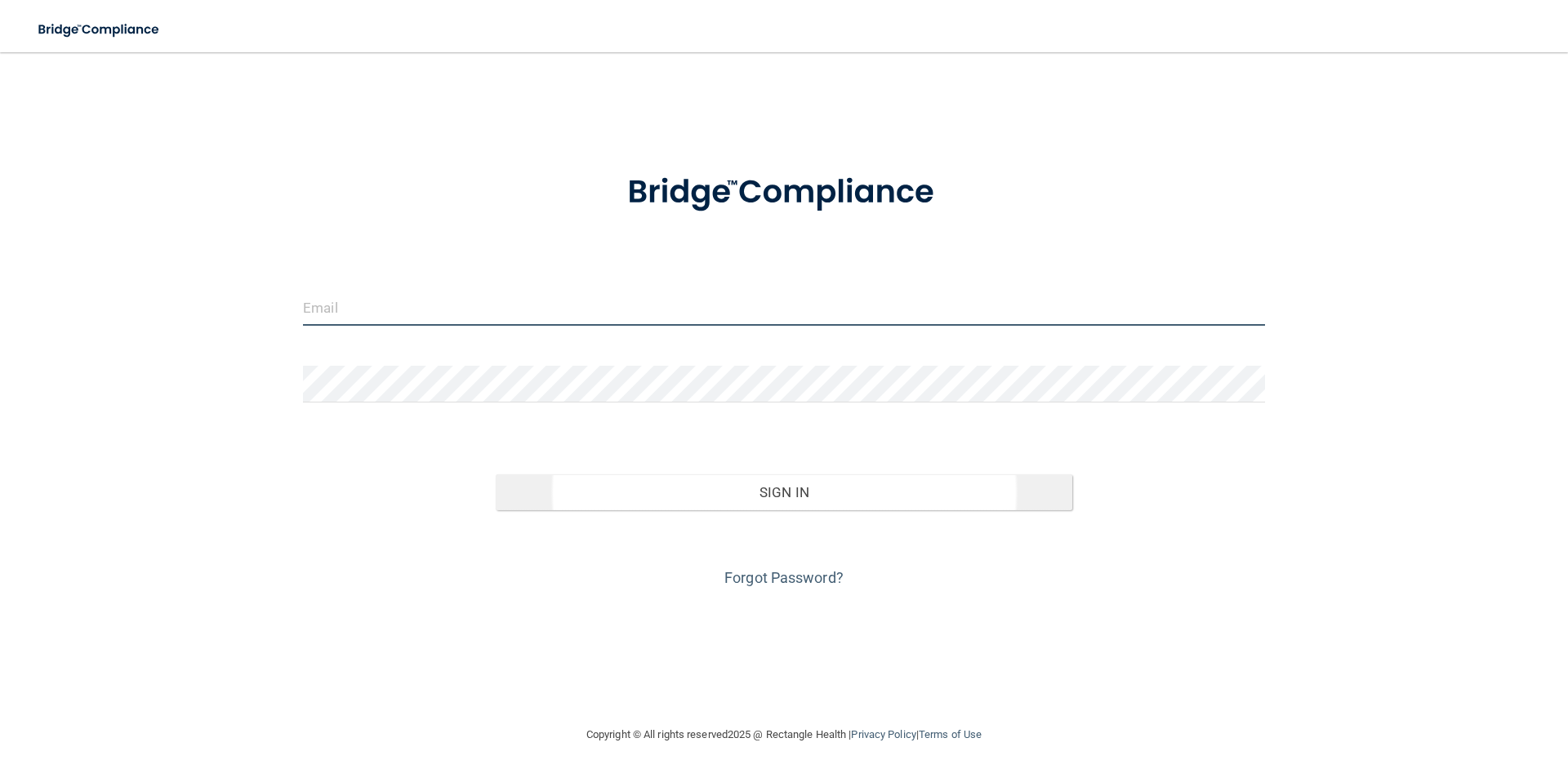
type input "[PERSON_NAME][EMAIL_ADDRESS][DOMAIN_NAME]"
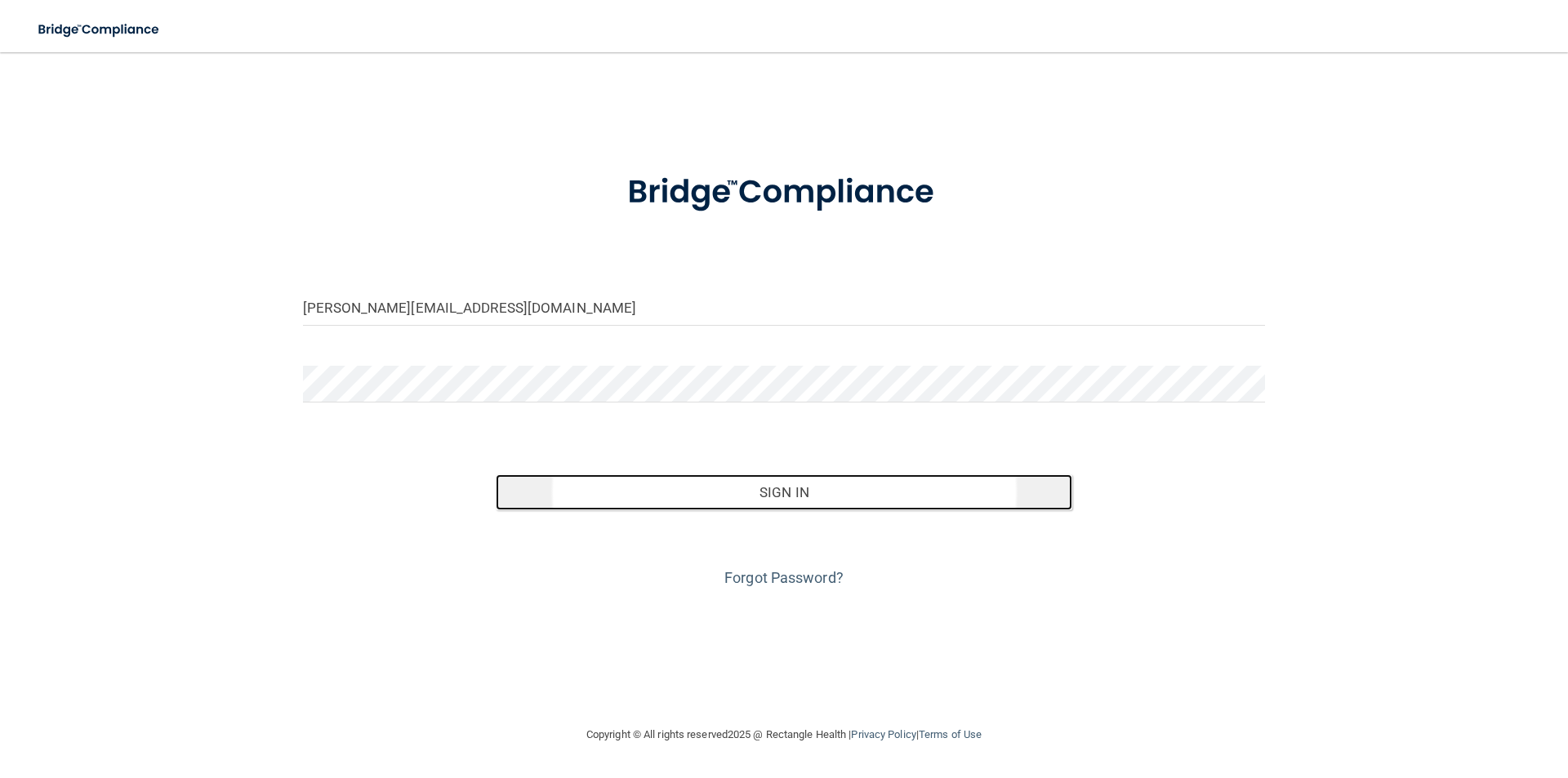
click at [639, 487] on button "Sign In" at bounding box center [784, 492] width 578 height 36
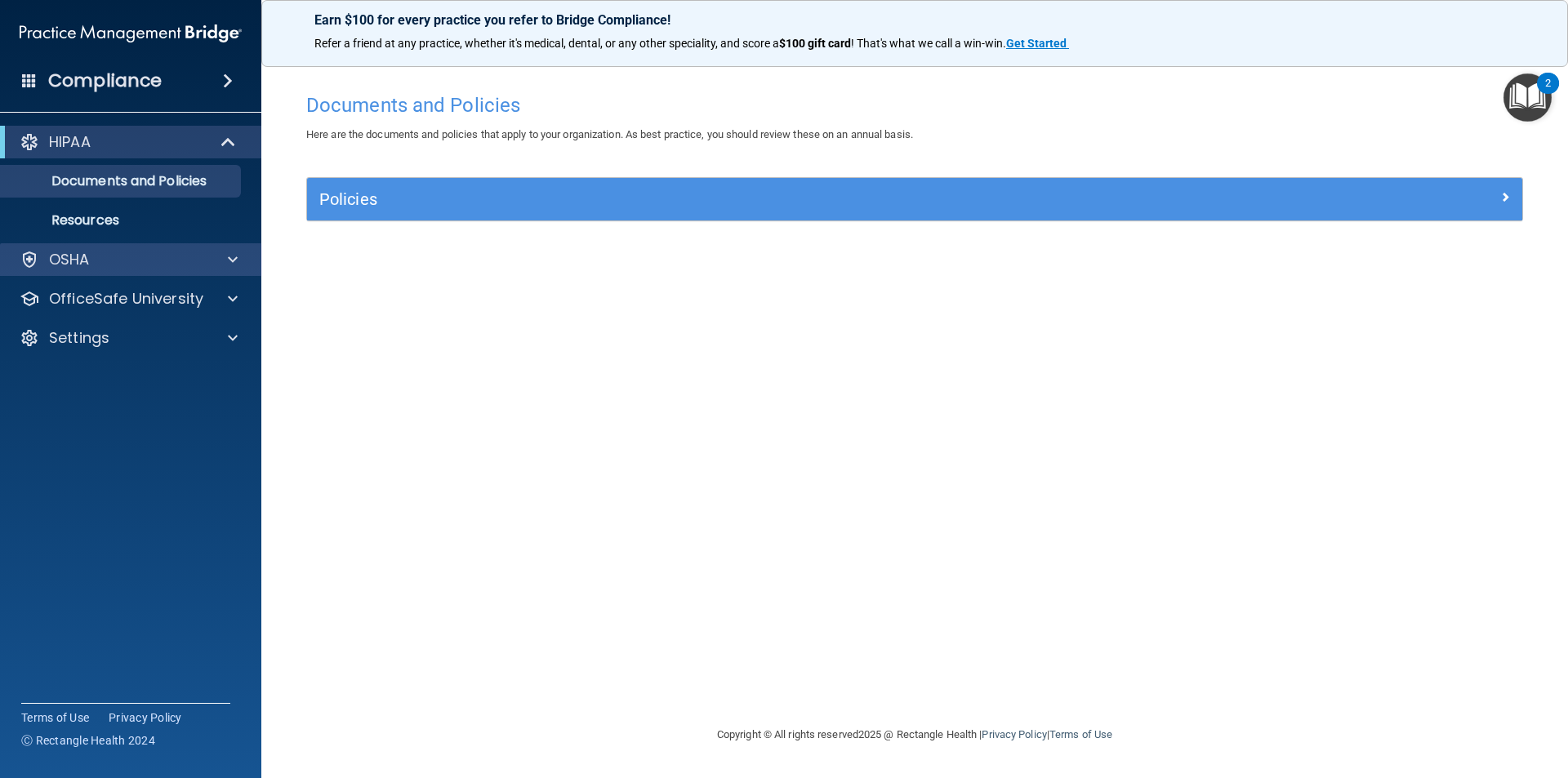
click at [224, 270] on div "OSHA" at bounding box center [131, 260] width 262 height 32
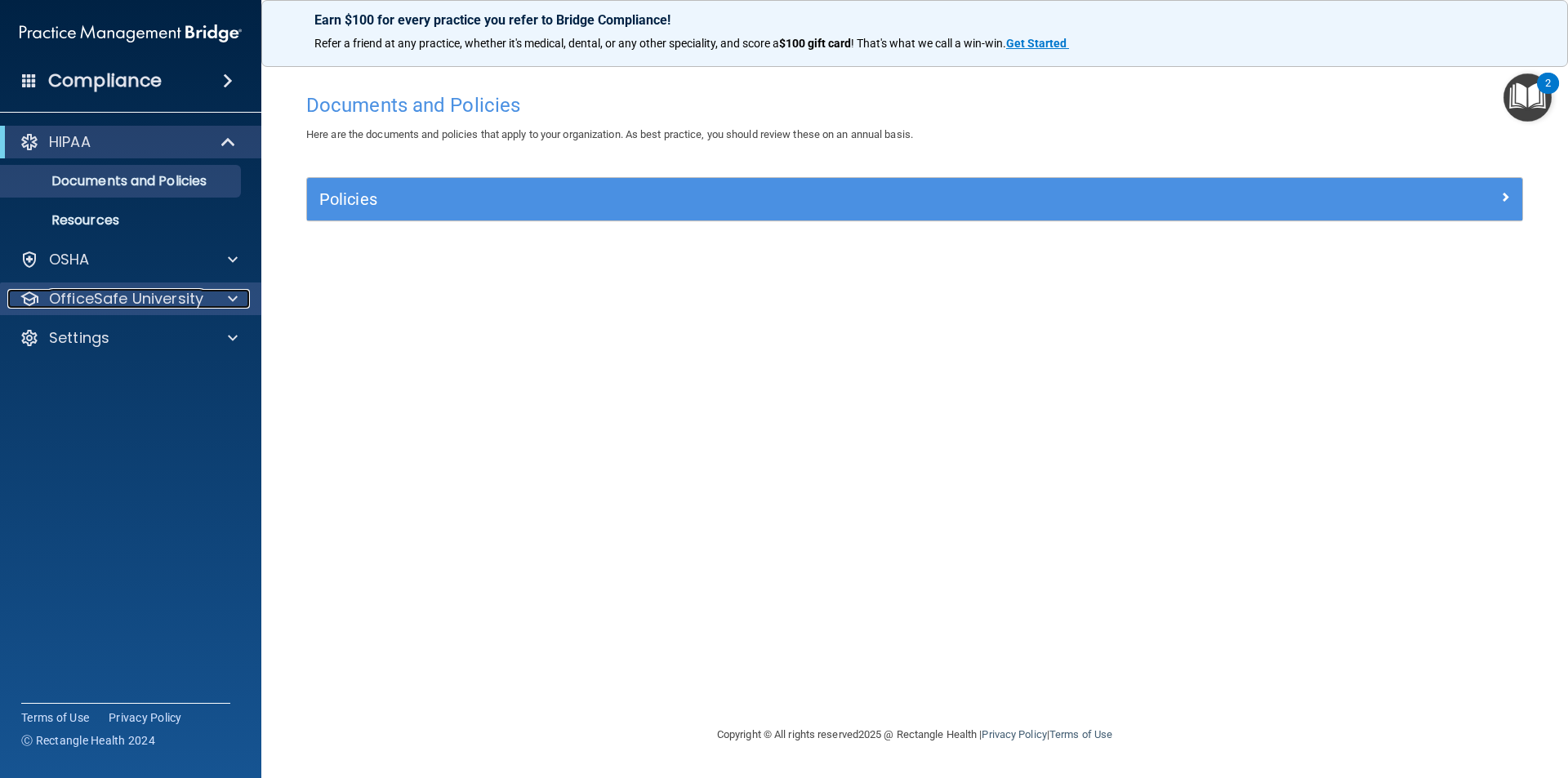
click at [232, 307] on span at bounding box center [232, 298] width 9 height 20
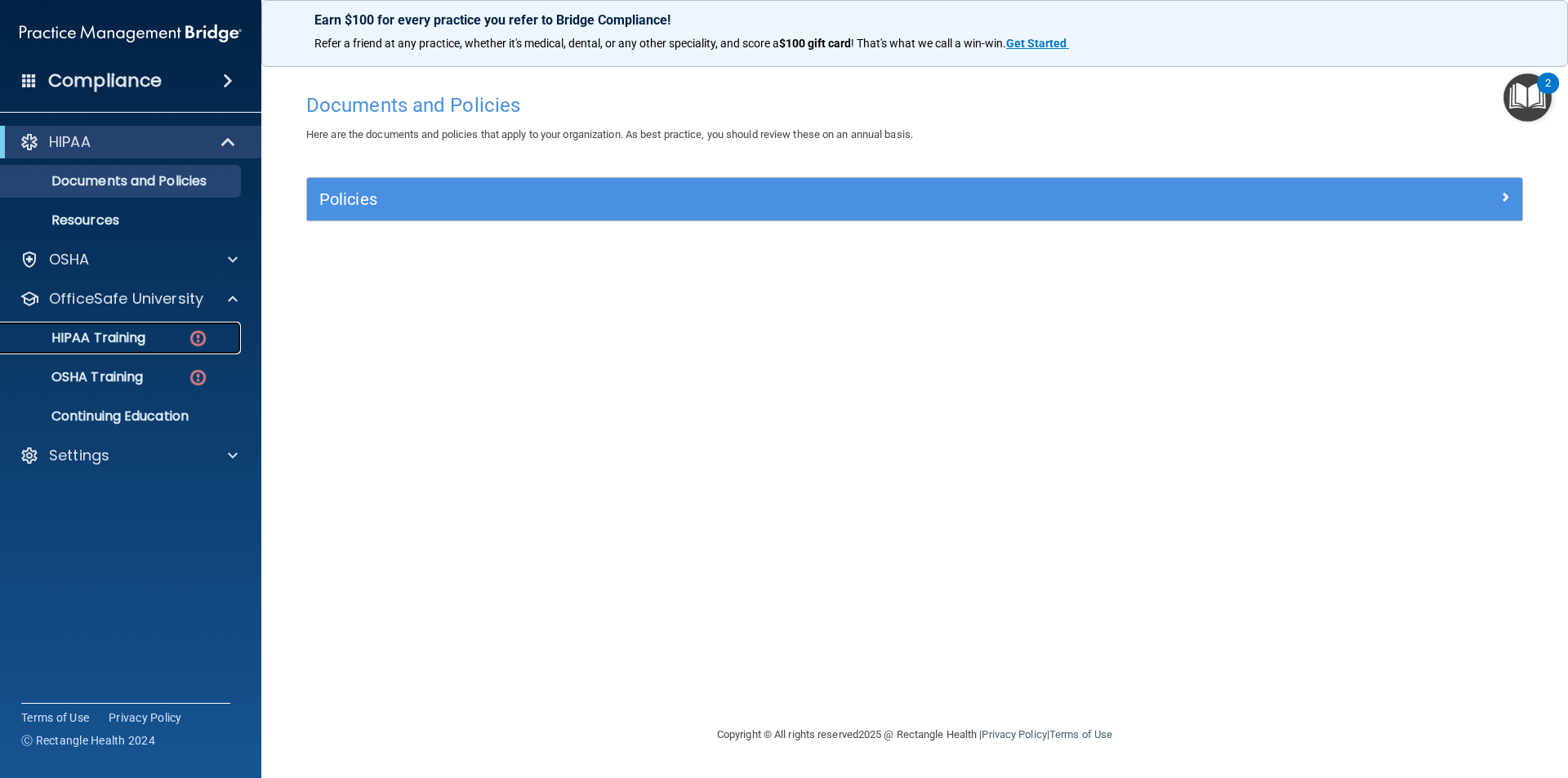
click at [164, 335] on div "HIPAA Training" at bounding box center [121, 337] width 223 height 16
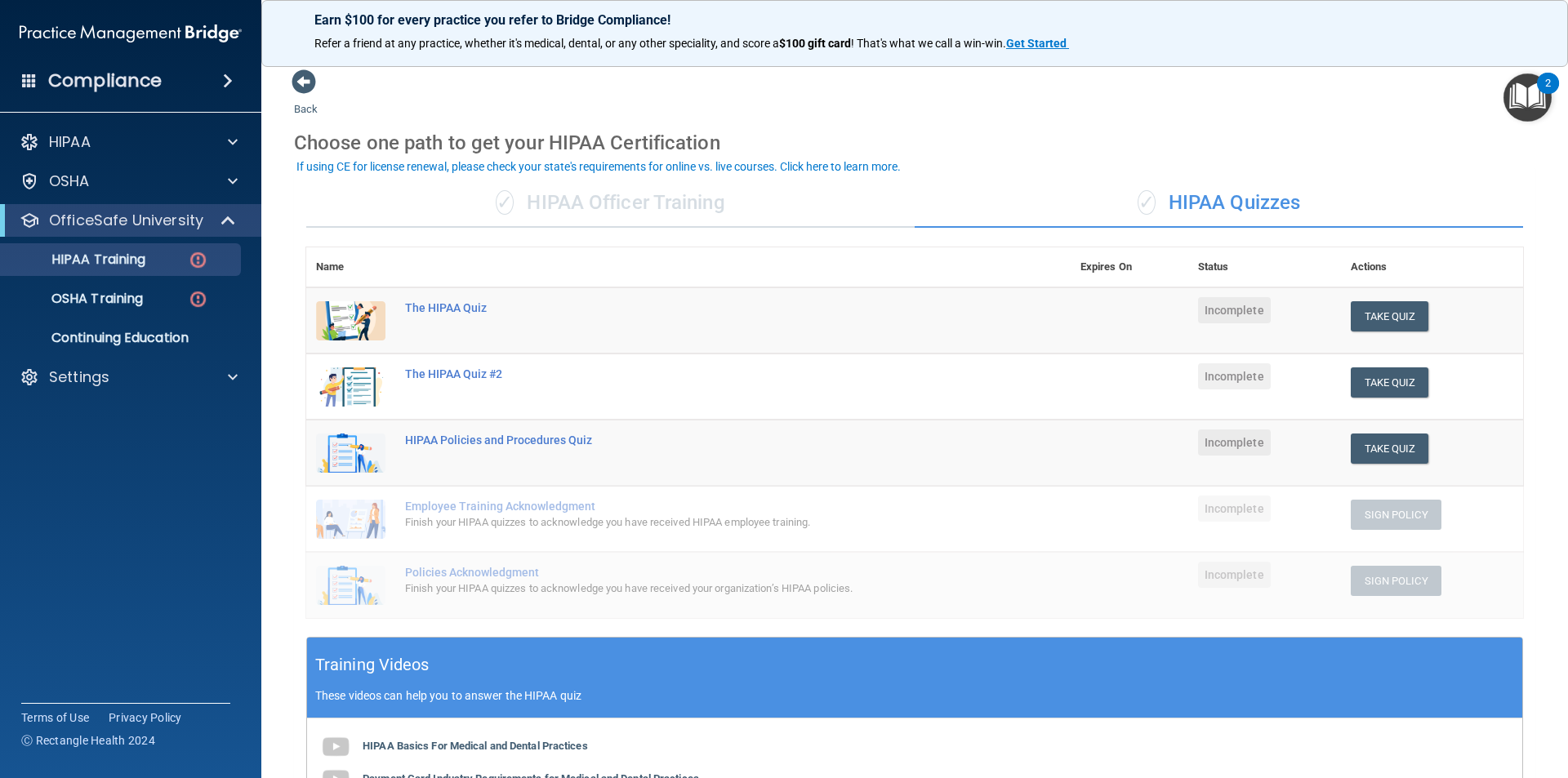
click at [639, 211] on div "✓ HIPAA Officer Training" at bounding box center [610, 202] width 608 height 49
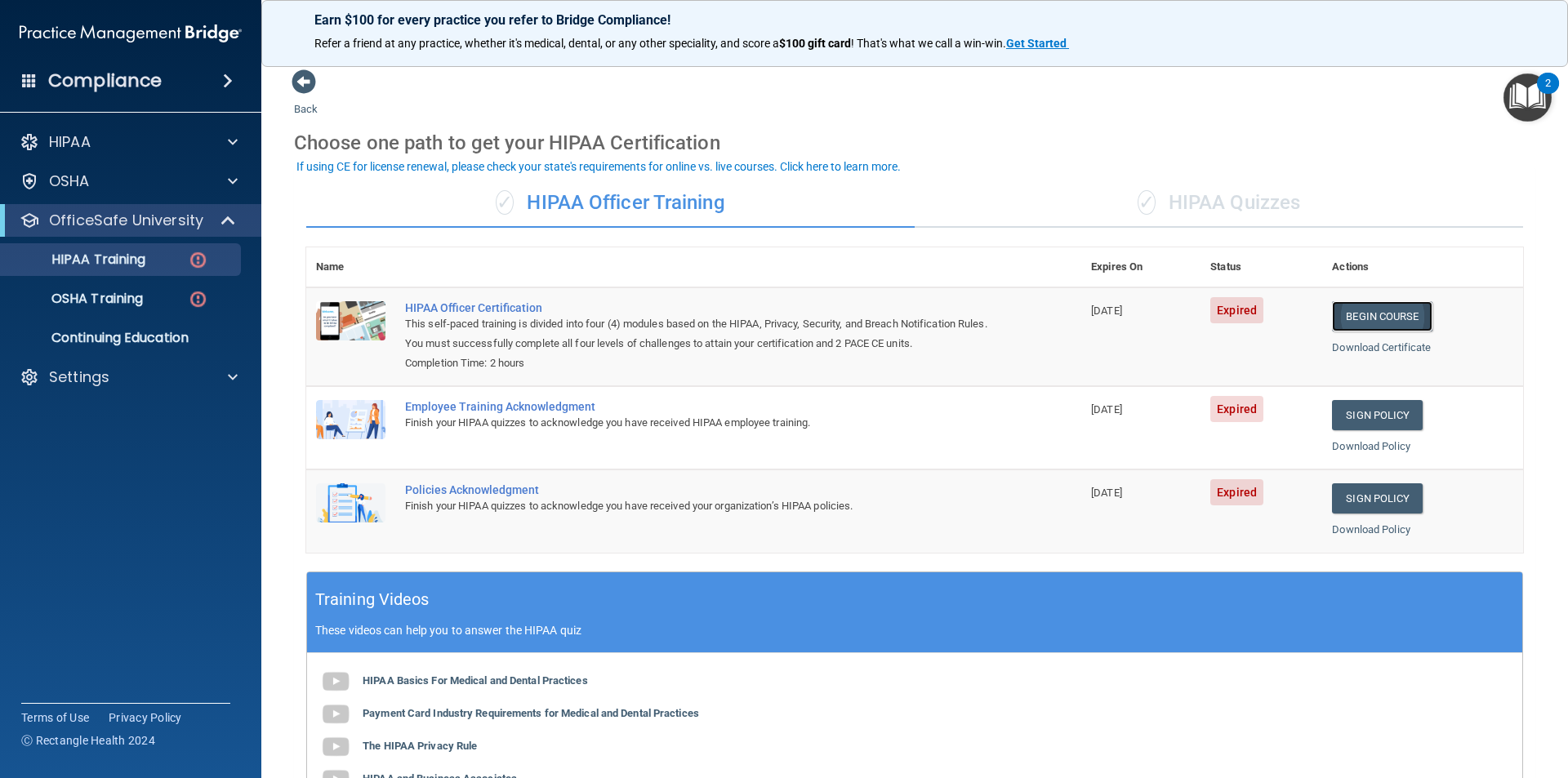
click at [1371, 319] on link "Begin Course" at bounding box center [1382, 316] width 100 height 30
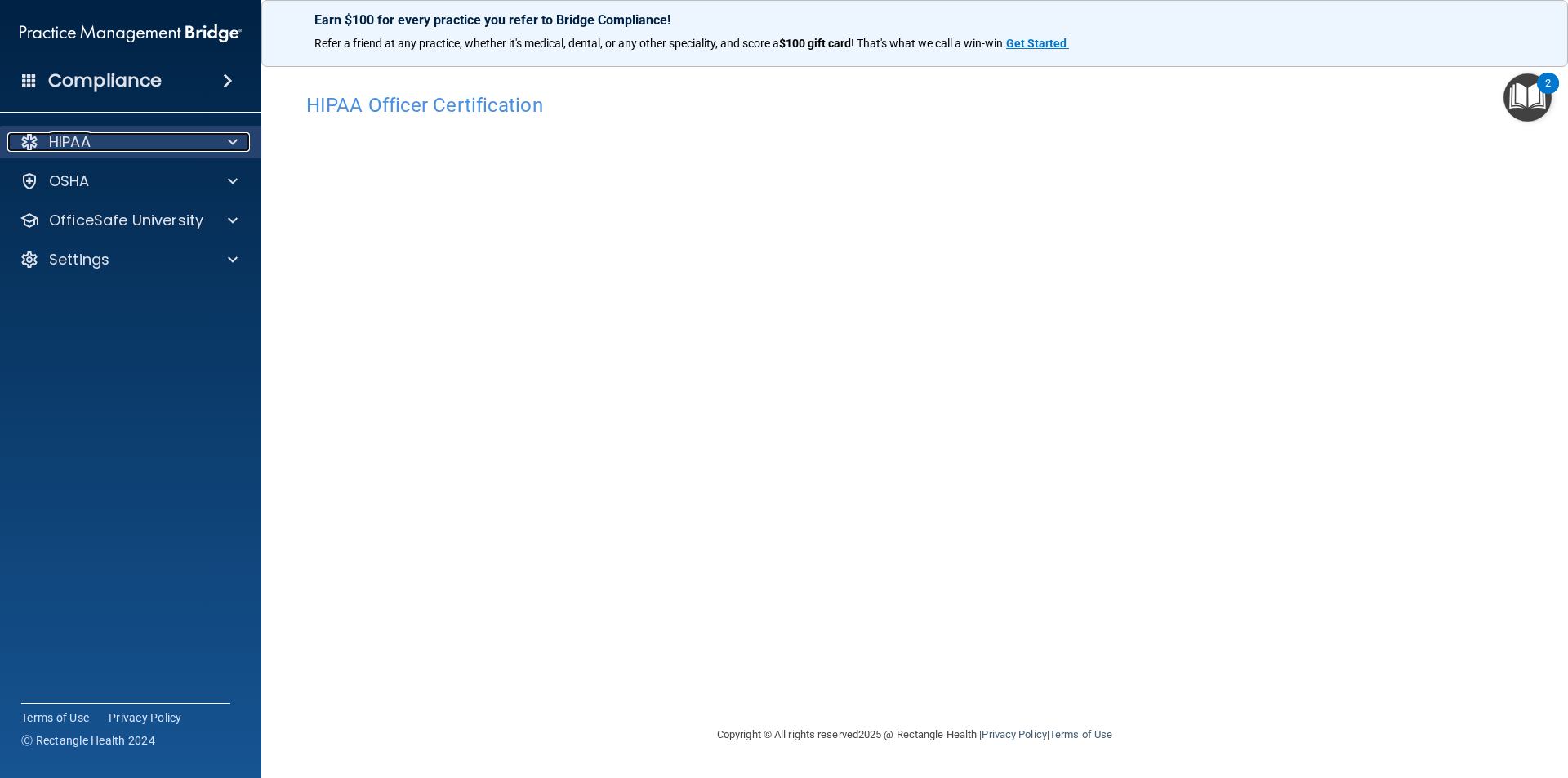
click at [231, 149] on span at bounding box center [232, 142] width 9 height 20
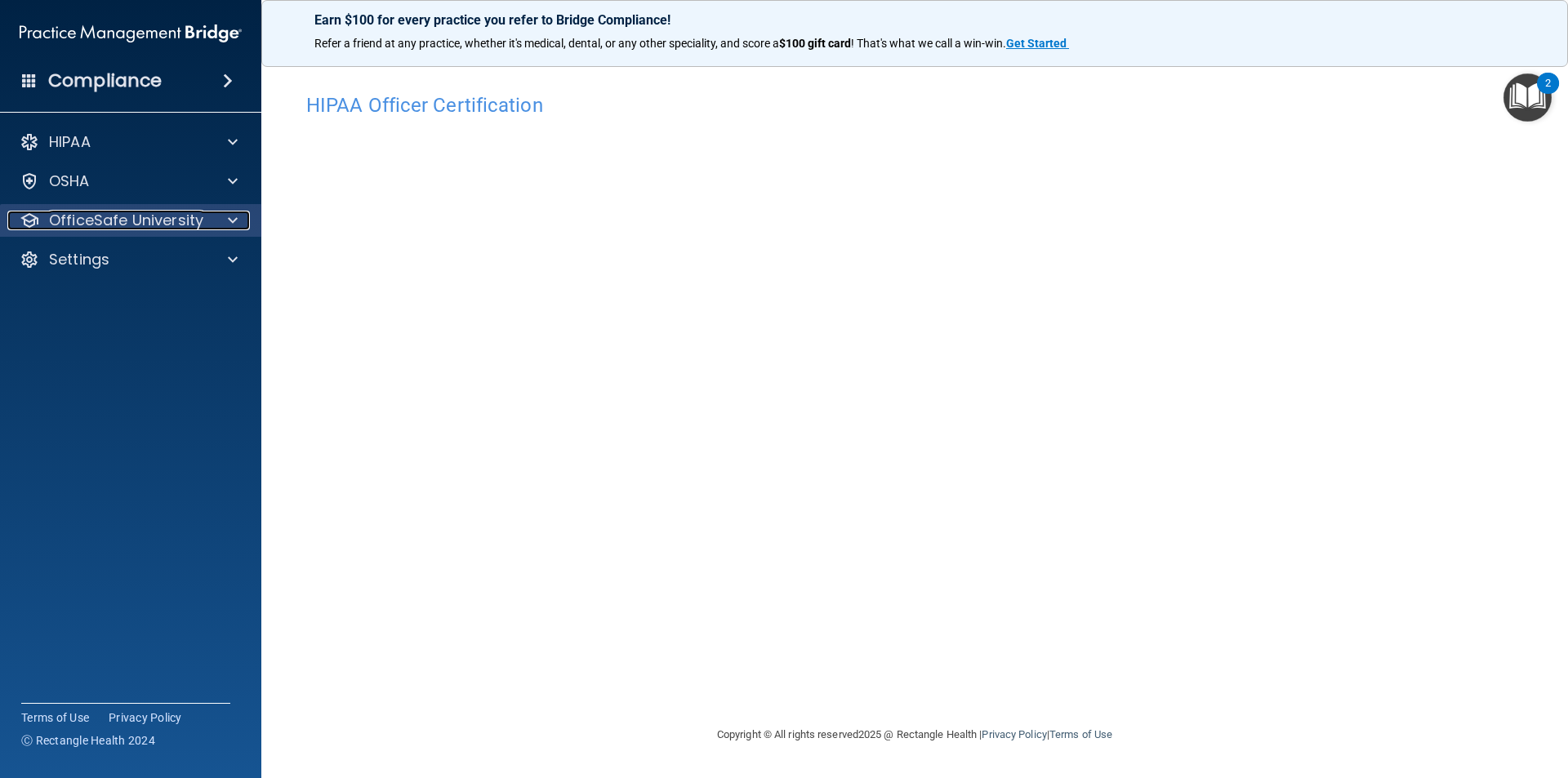
click at [231, 228] on span at bounding box center [232, 220] width 9 height 20
click at [167, 228] on p "OfficeSafe University" at bounding box center [126, 220] width 155 height 20
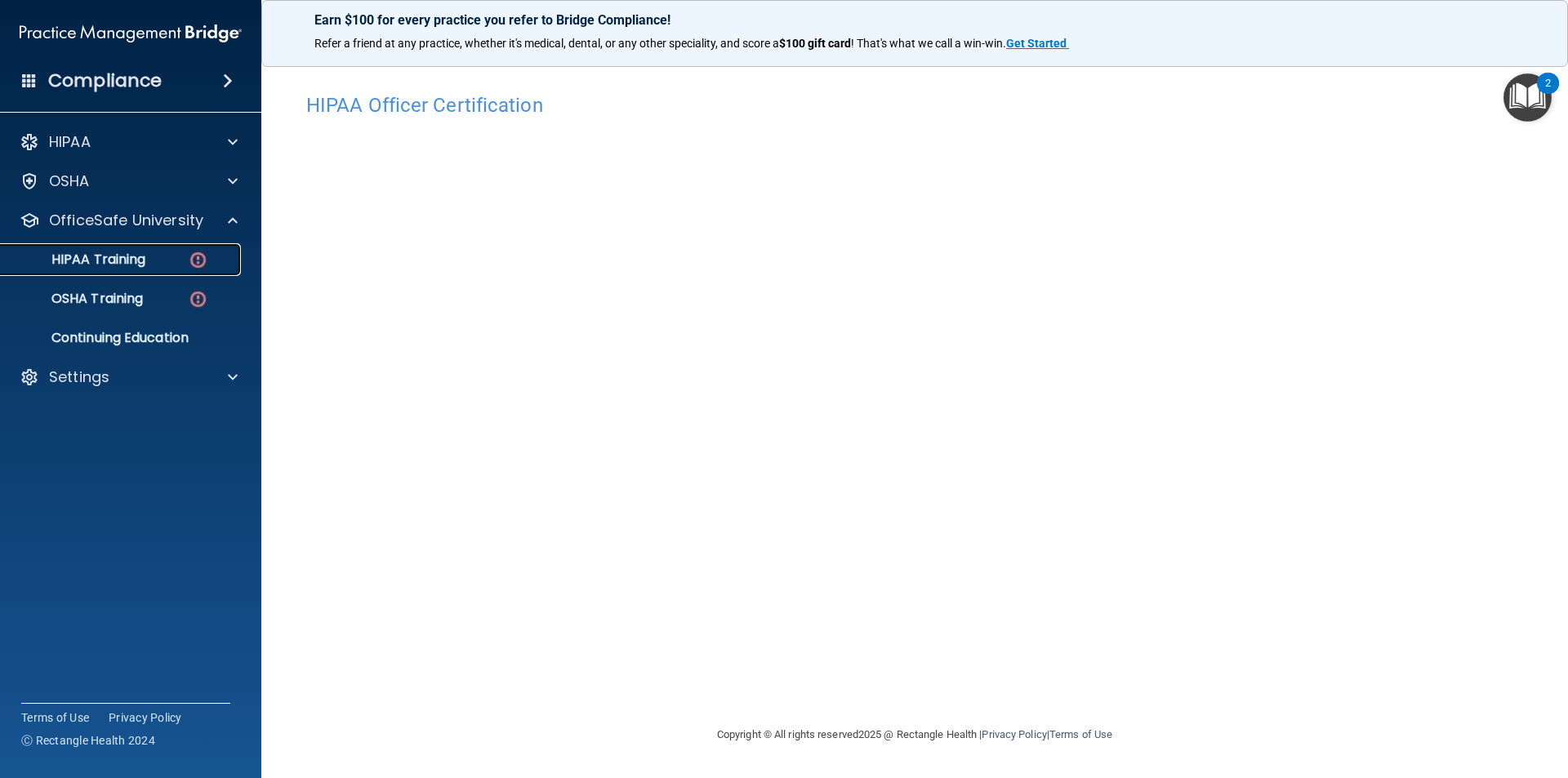
click at [180, 269] on link "HIPAA Training" at bounding box center [112, 260] width 257 height 32
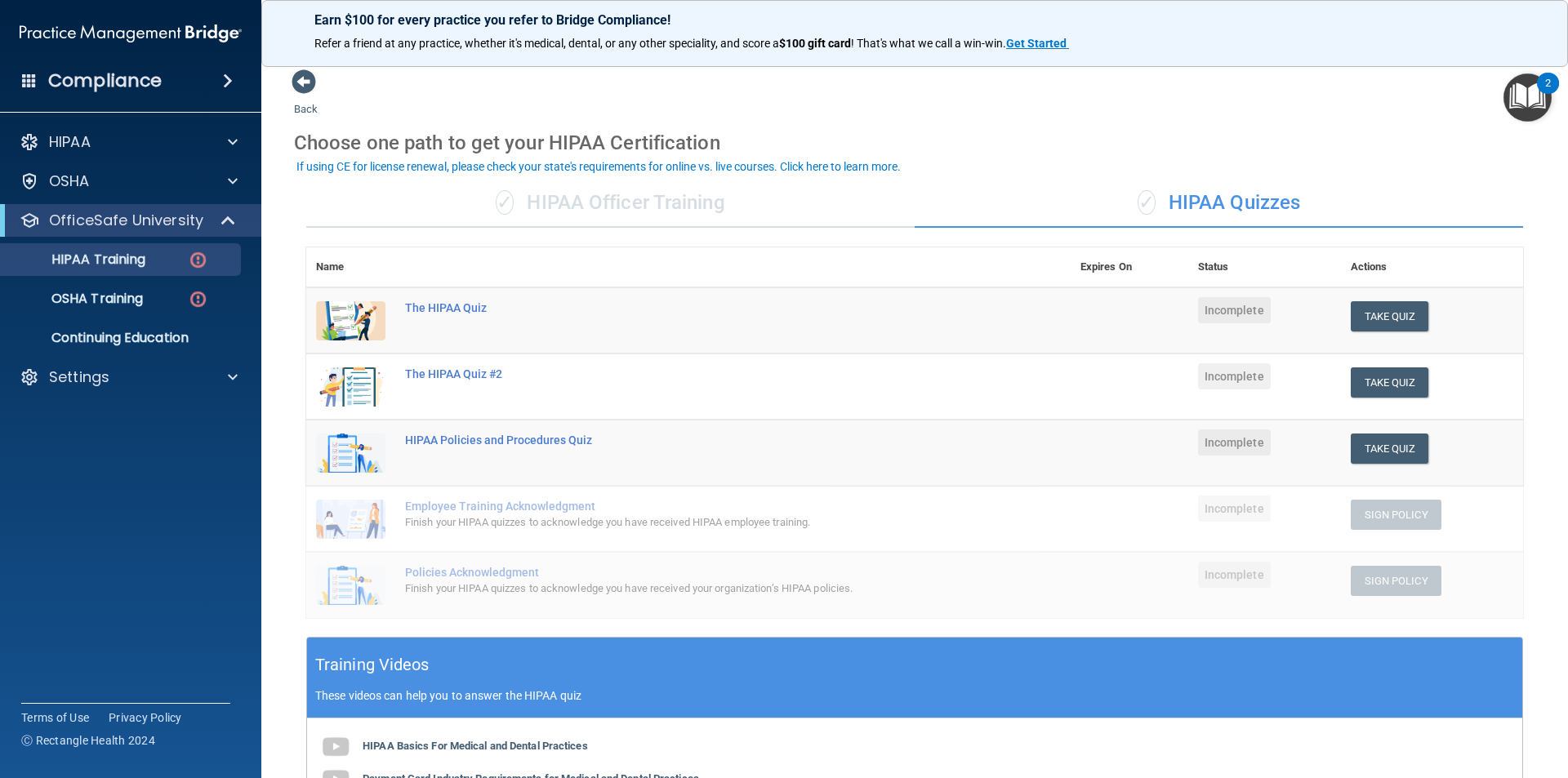
click at [729, 208] on div "✓ HIPAA Officer Training" at bounding box center [610, 202] width 608 height 49
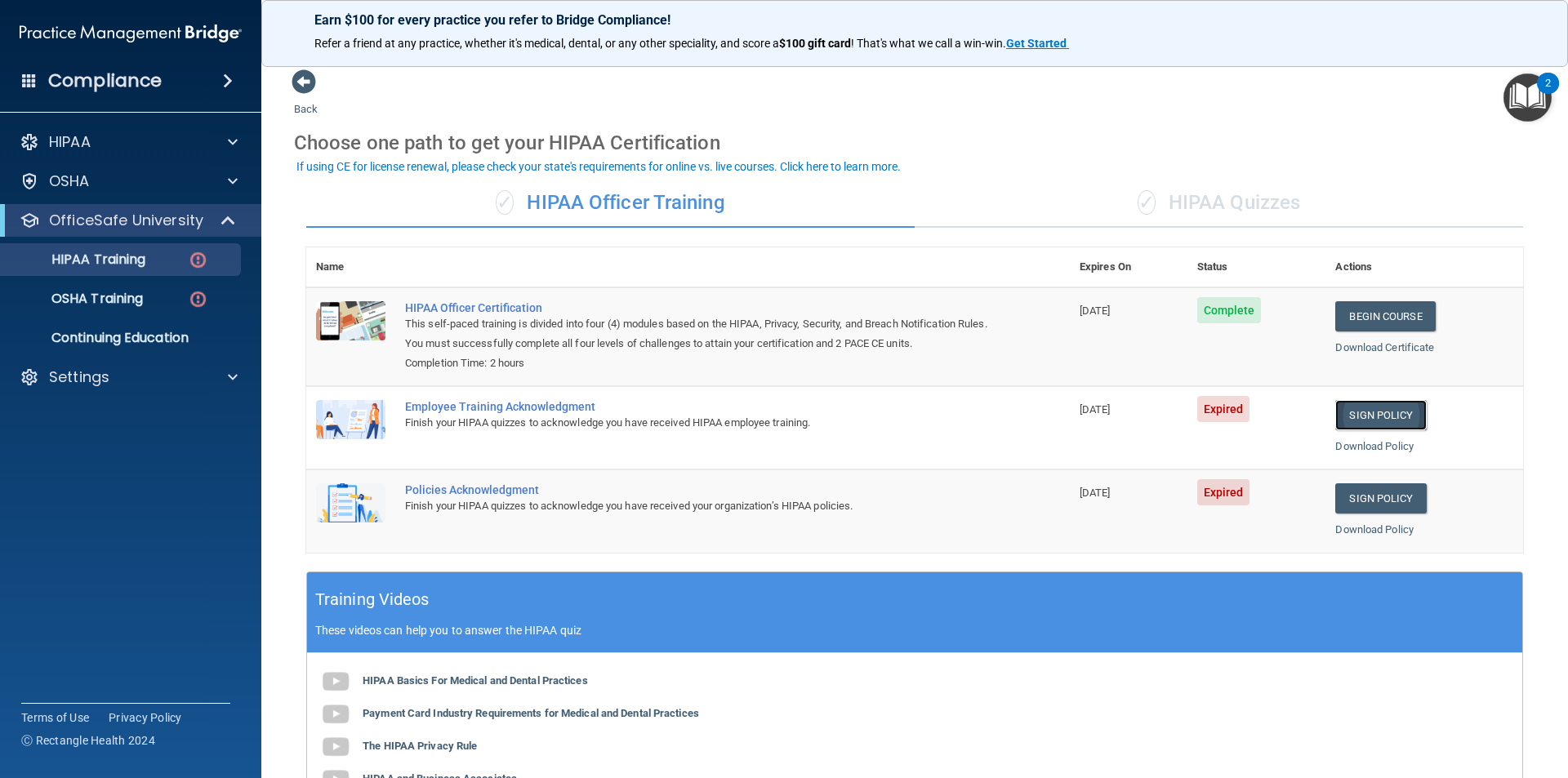
click at [1360, 416] on link "Sign Policy" at bounding box center [1381, 414] width 91 height 30
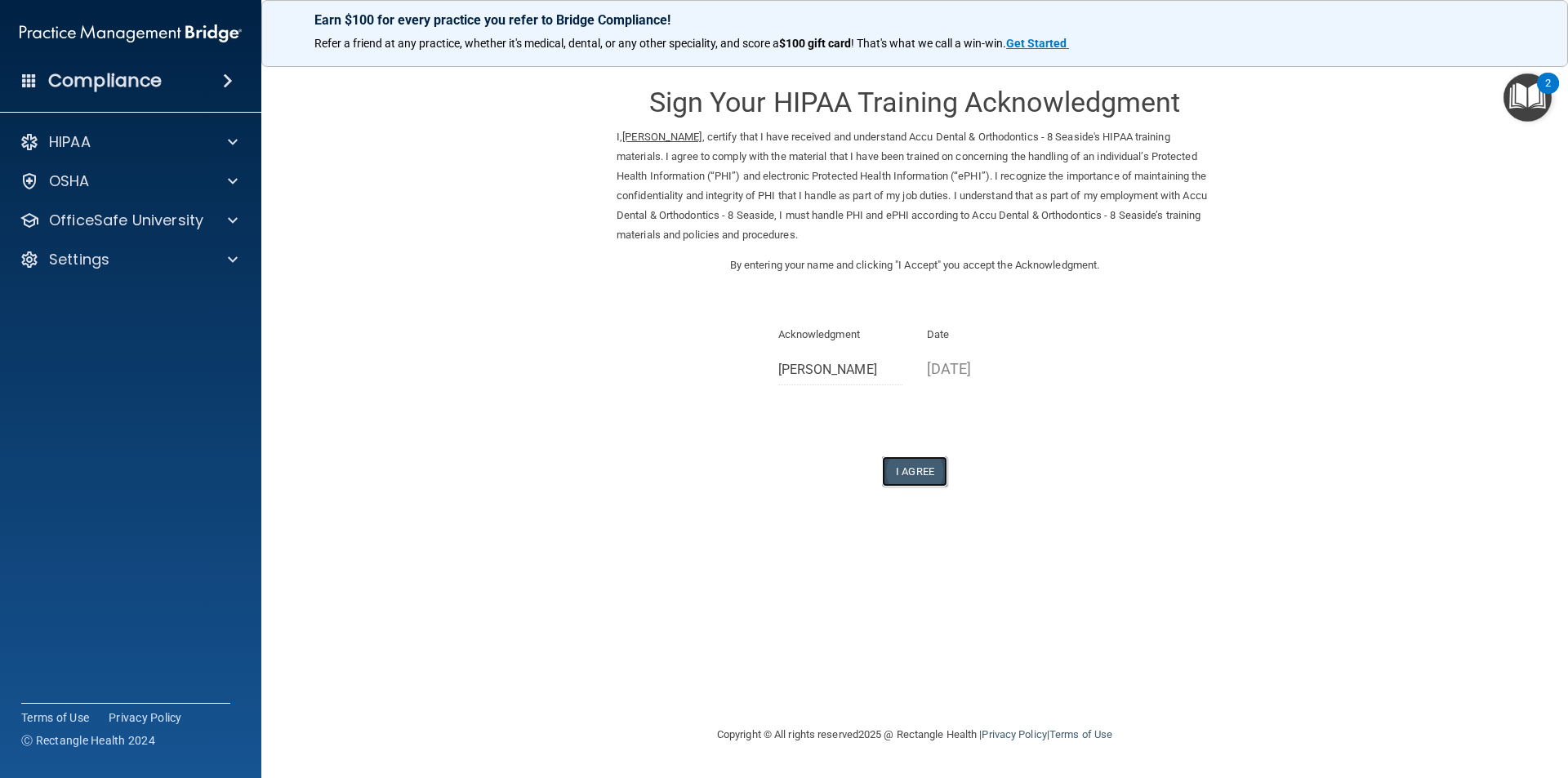
click at [928, 477] on button "I Agree" at bounding box center [914, 471] width 65 height 30
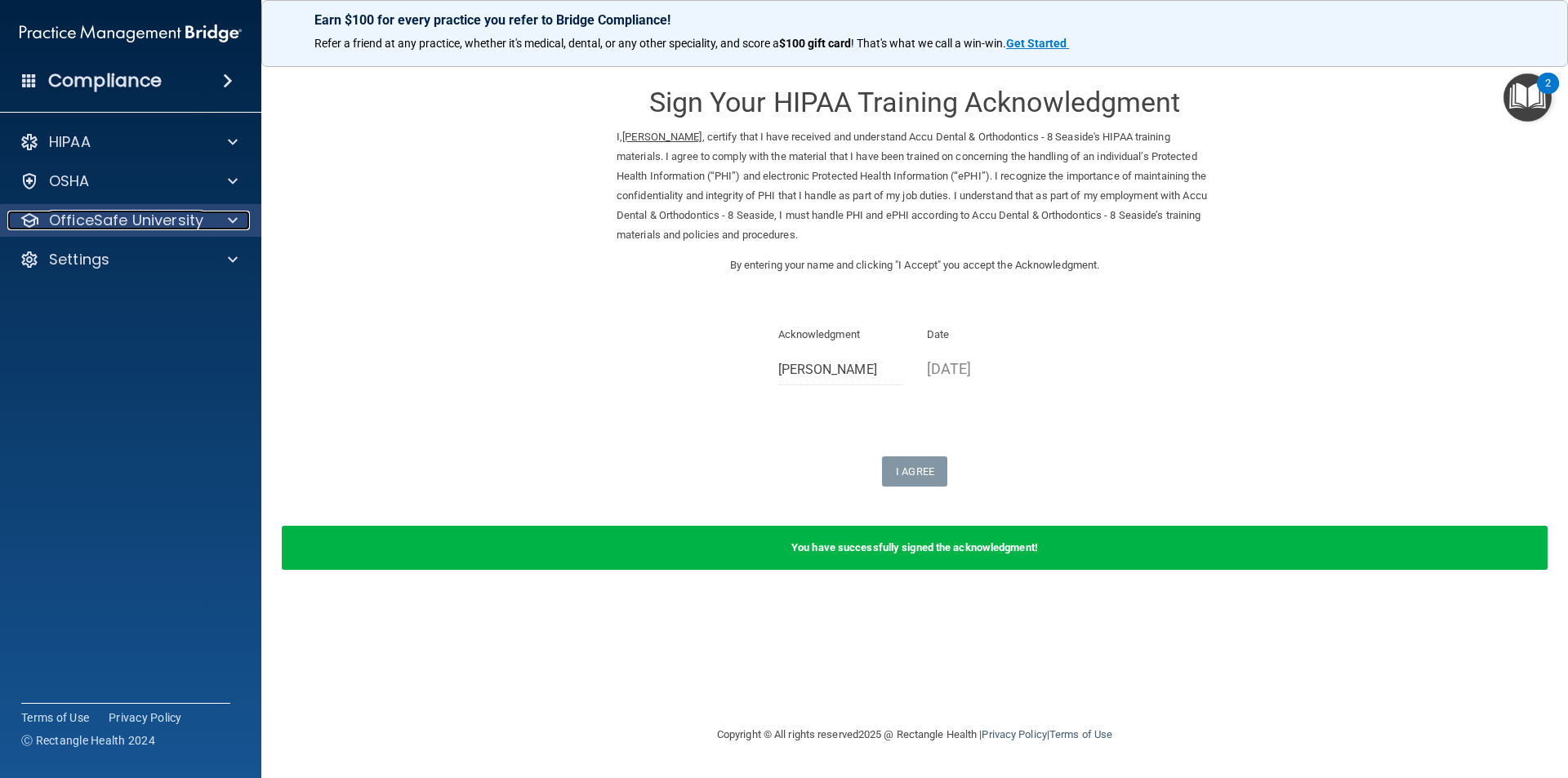
click at [178, 225] on p "OfficeSafe University" at bounding box center [126, 220] width 155 height 20
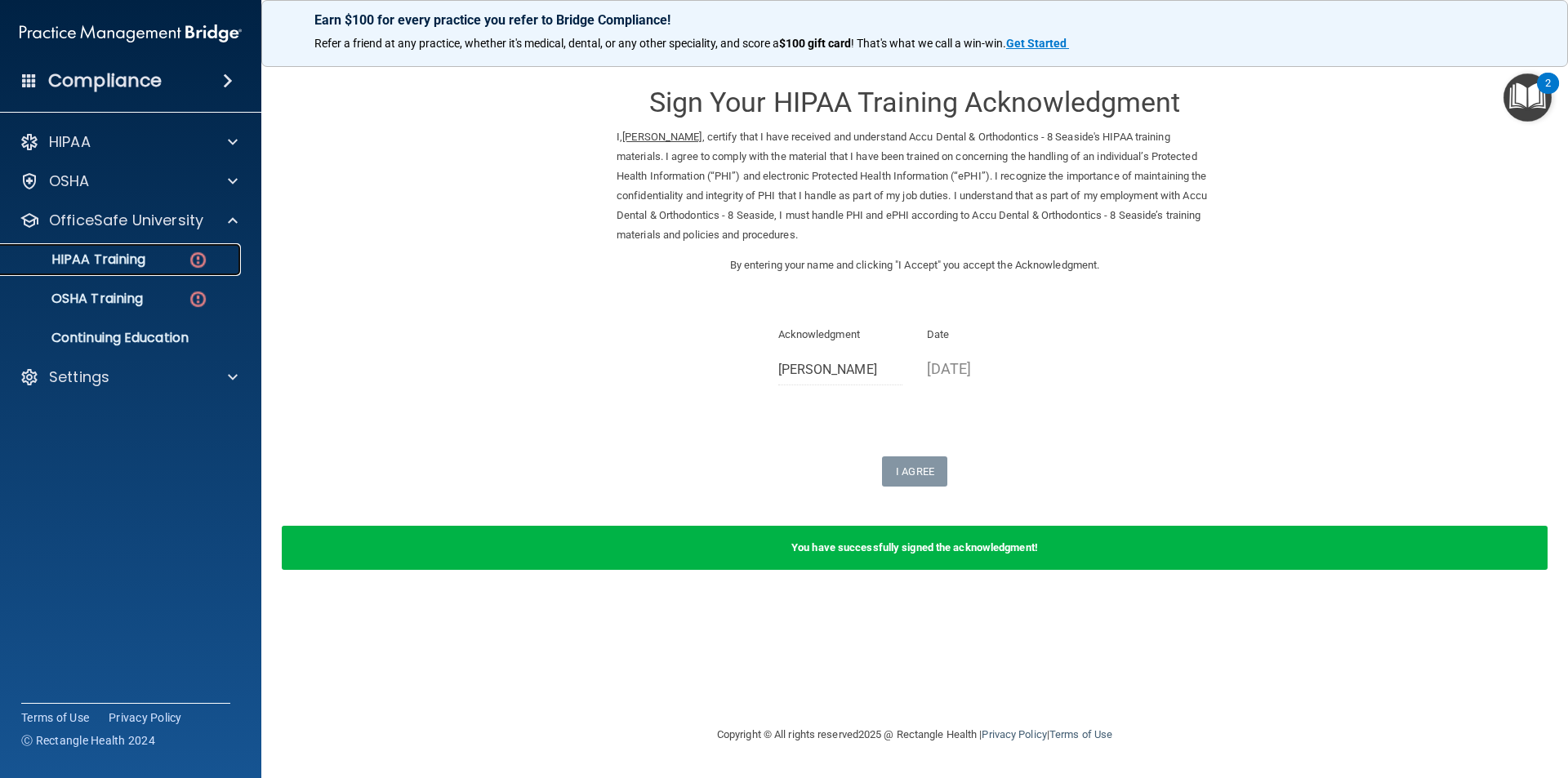
click at [189, 249] on link "HIPAA Training" at bounding box center [112, 260] width 257 height 32
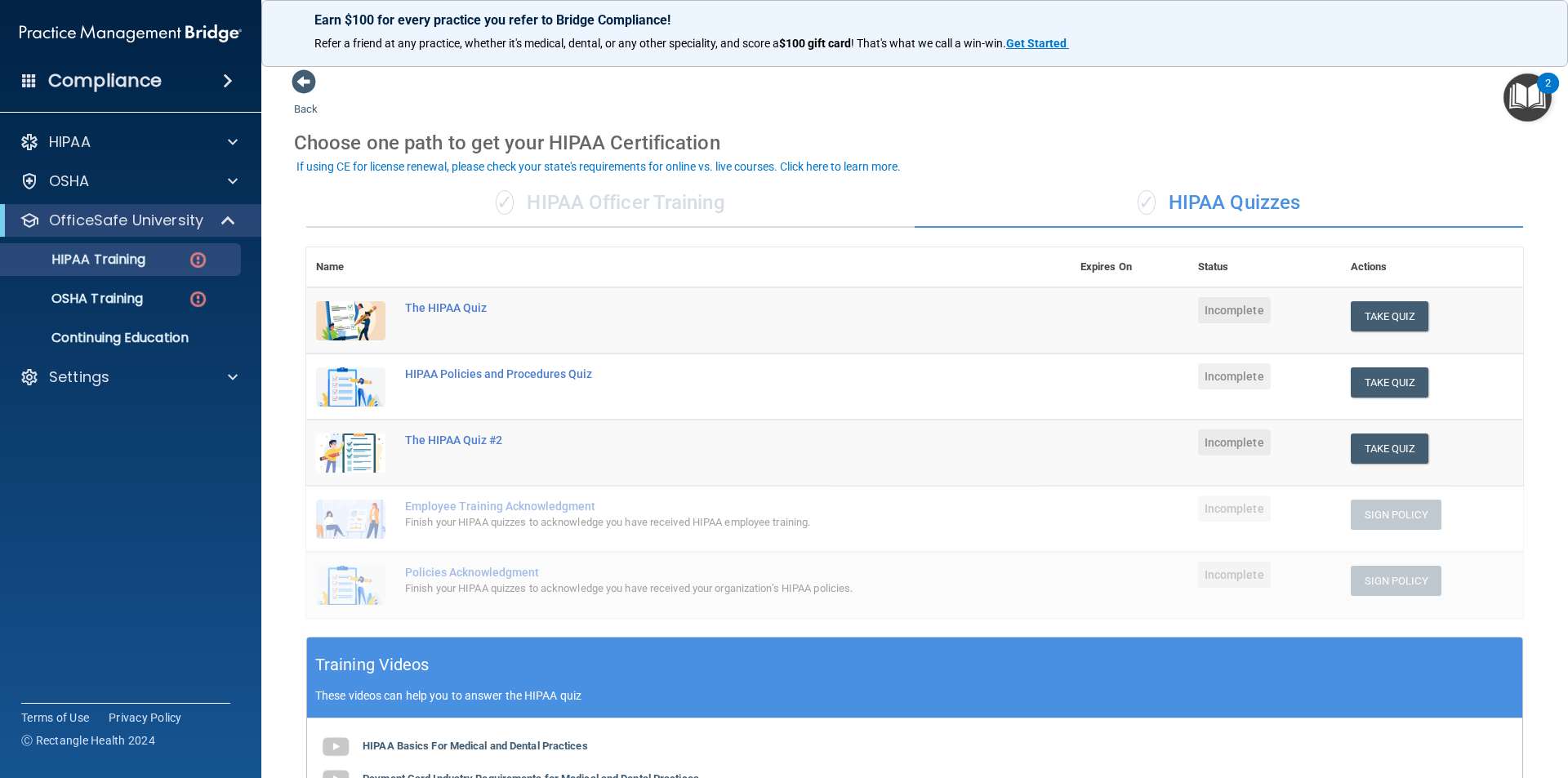
click at [683, 208] on div "✓ HIPAA Officer Training" at bounding box center [610, 202] width 608 height 49
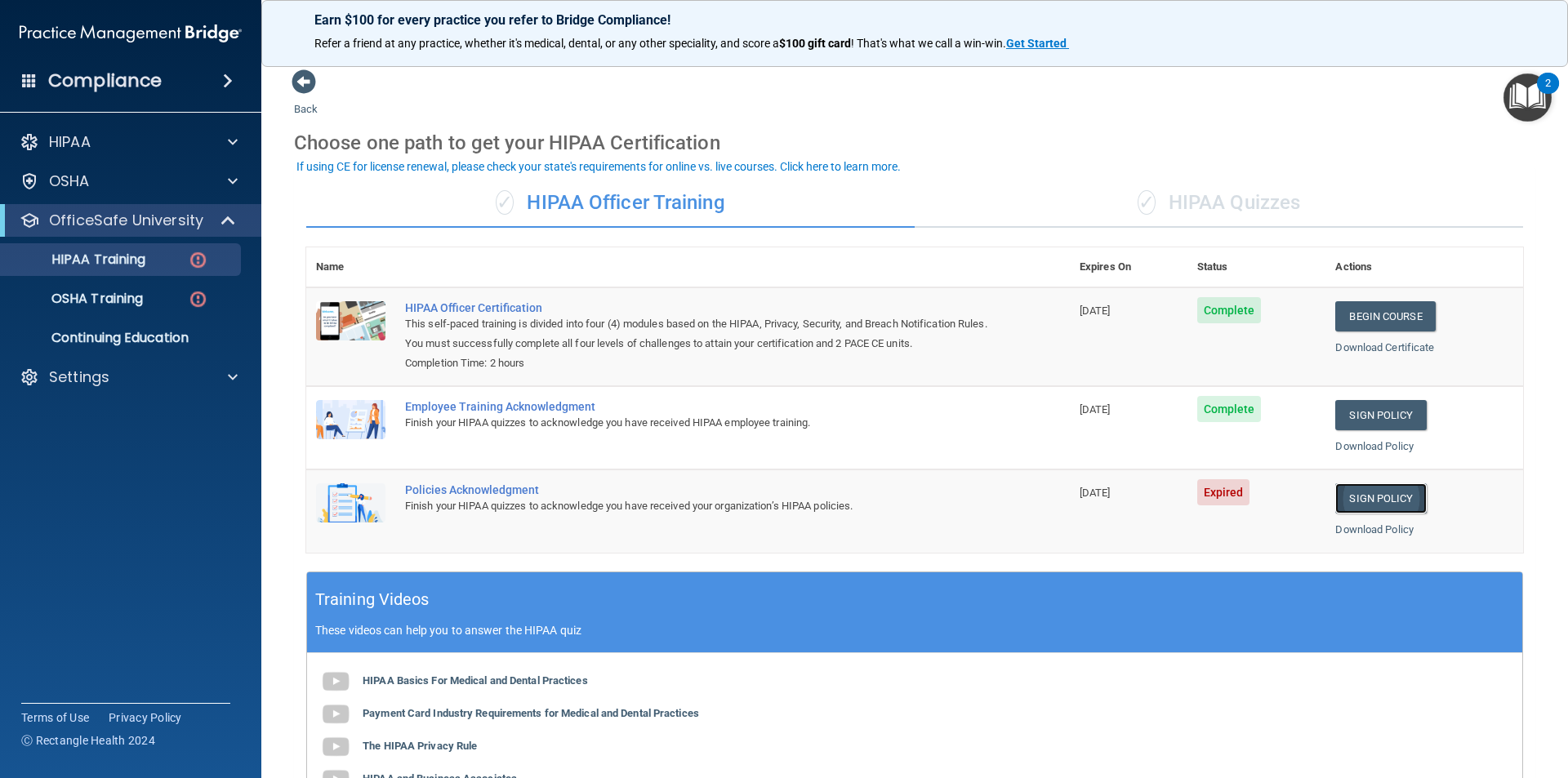
click at [1369, 502] on link "Sign Policy" at bounding box center [1381, 498] width 91 height 30
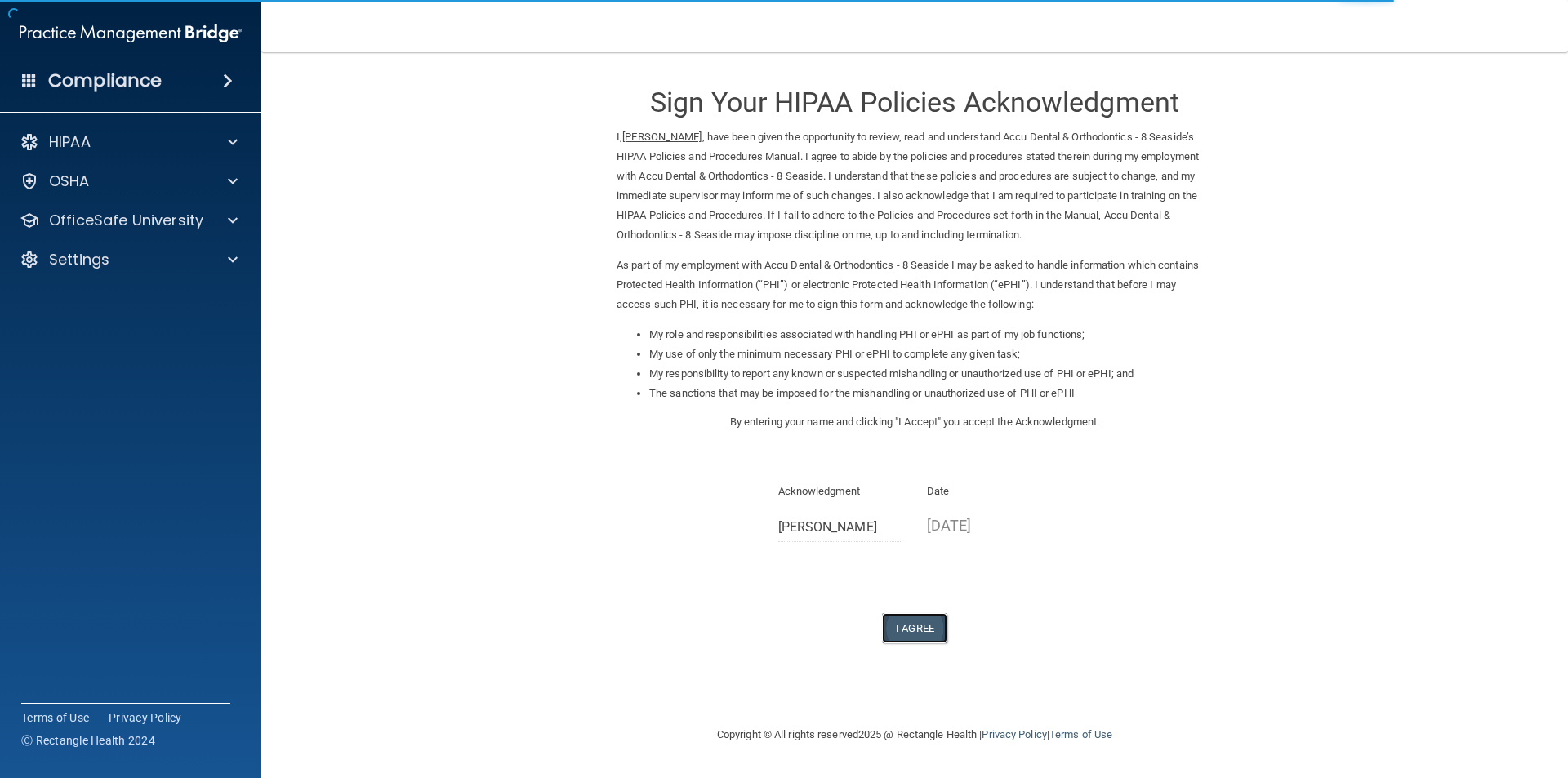
drag, startPoint x: 923, startPoint y: 620, endPoint x: 915, endPoint y: 618, distance: 8.2
click at [922, 621] on button "I Agree" at bounding box center [914, 628] width 65 height 30
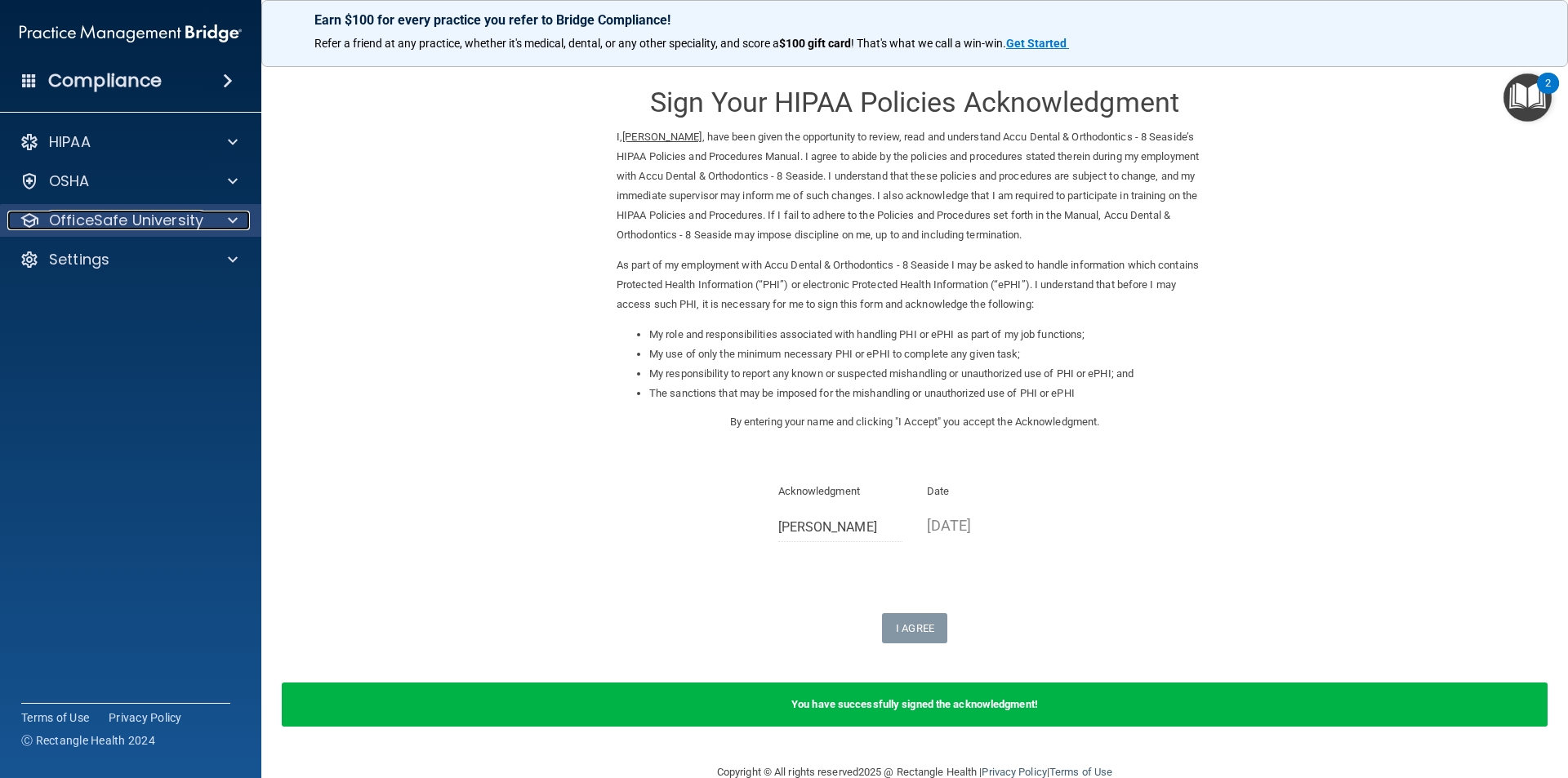
click at [102, 214] on p "OfficeSafe University" at bounding box center [126, 220] width 155 height 20
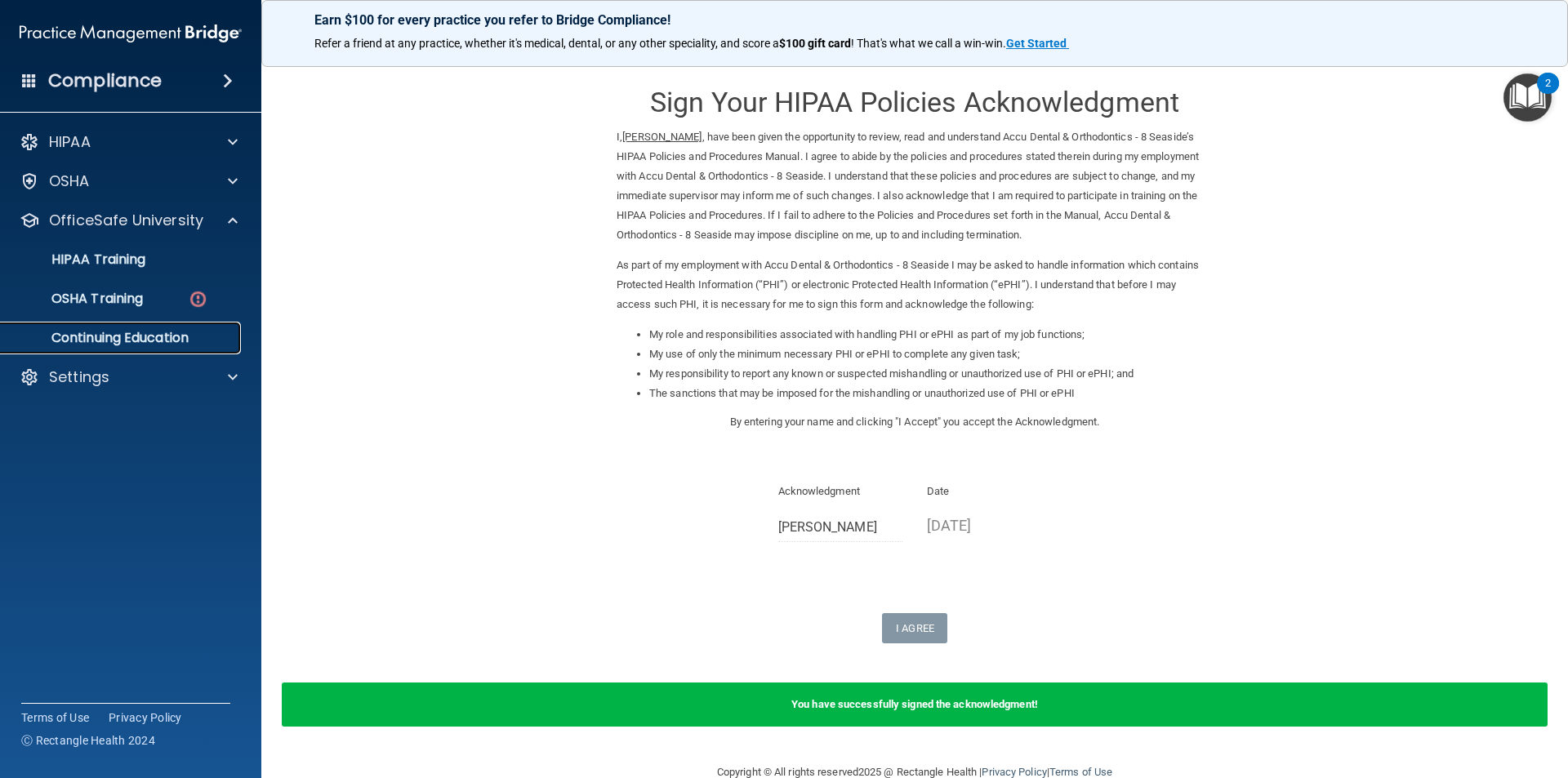
click at [144, 335] on p "Continuing Education" at bounding box center [121, 337] width 223 height 16
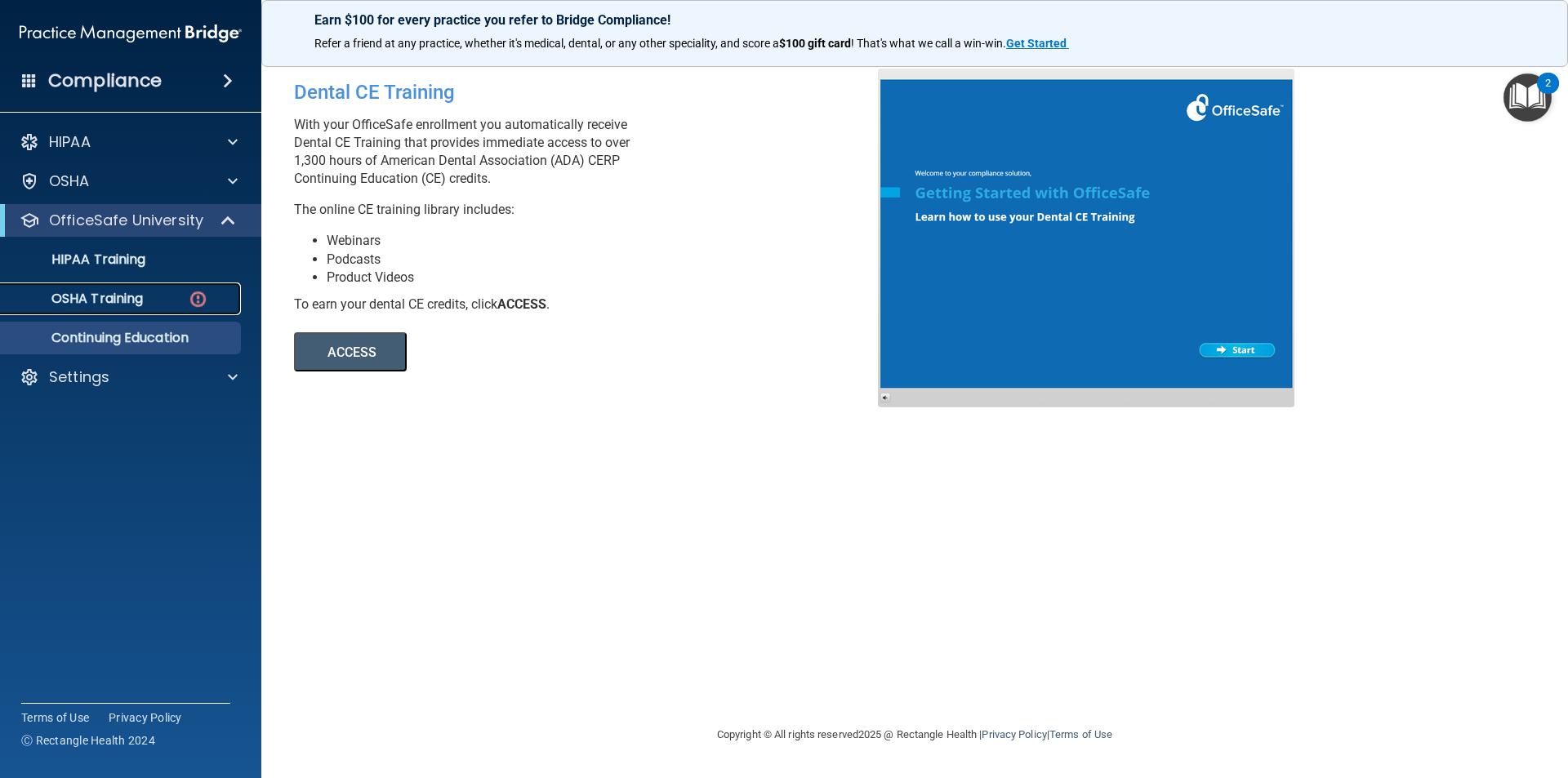
click at [108, 298] on p "OSHA Training" at bounding box center [76, 298] width 132 height 16
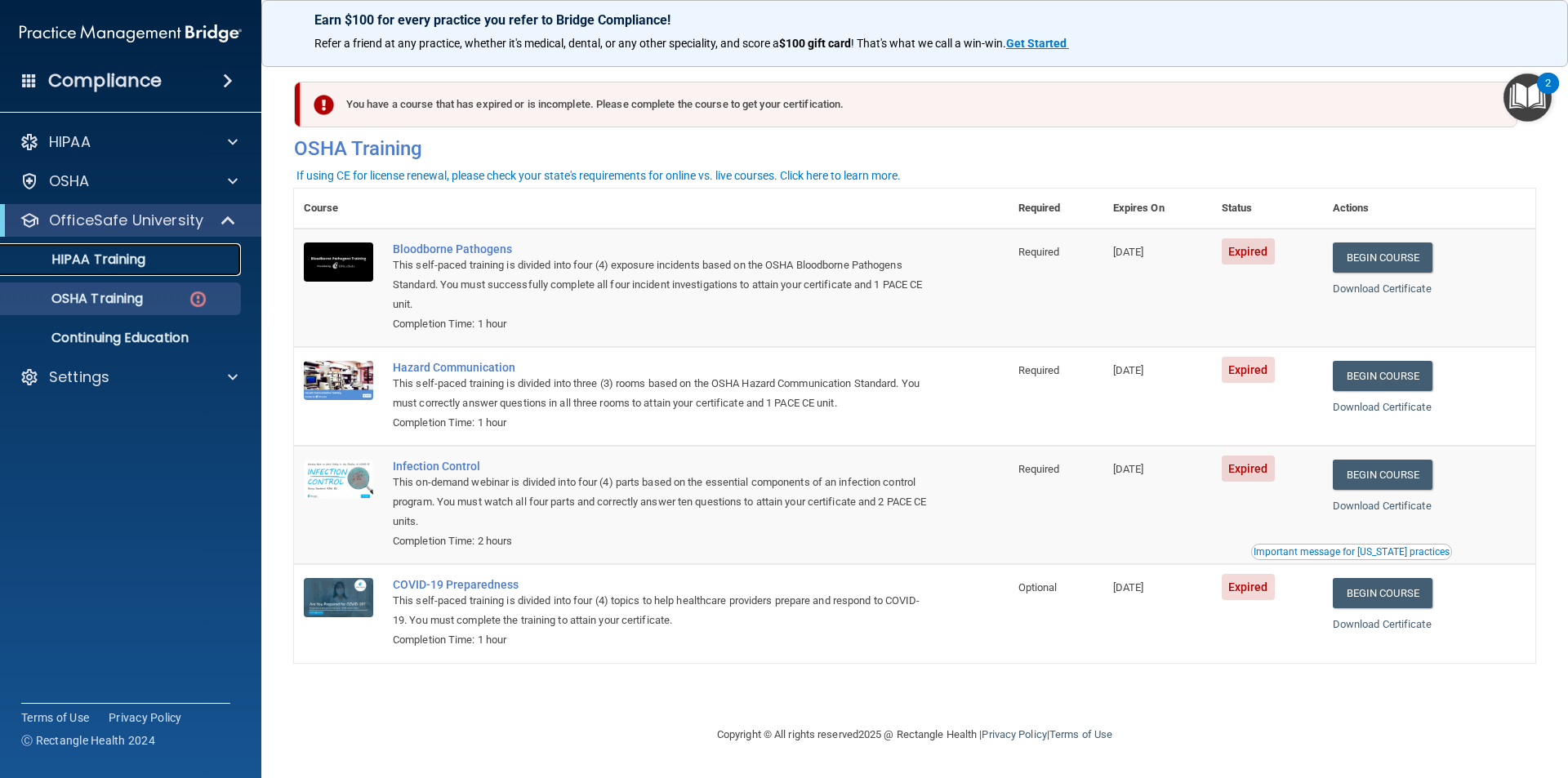
click at [104, 263] on p "HIPAA Training" at bounding box center [78, 259] width 135 height 16
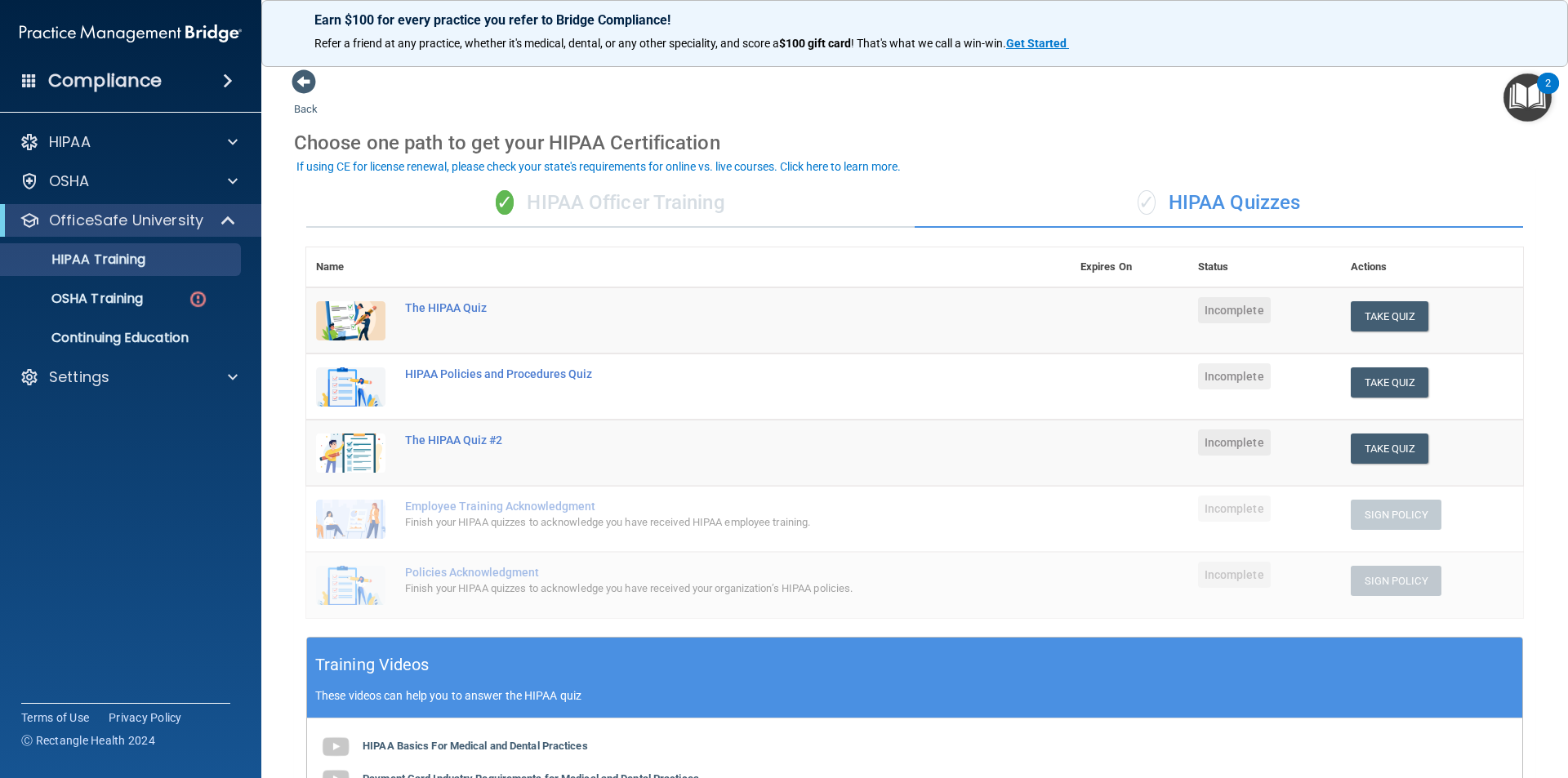
click at [620, 206] on div "✓ HIPAA Officer Training" at bounding box center [610, 202] width 608 height 49
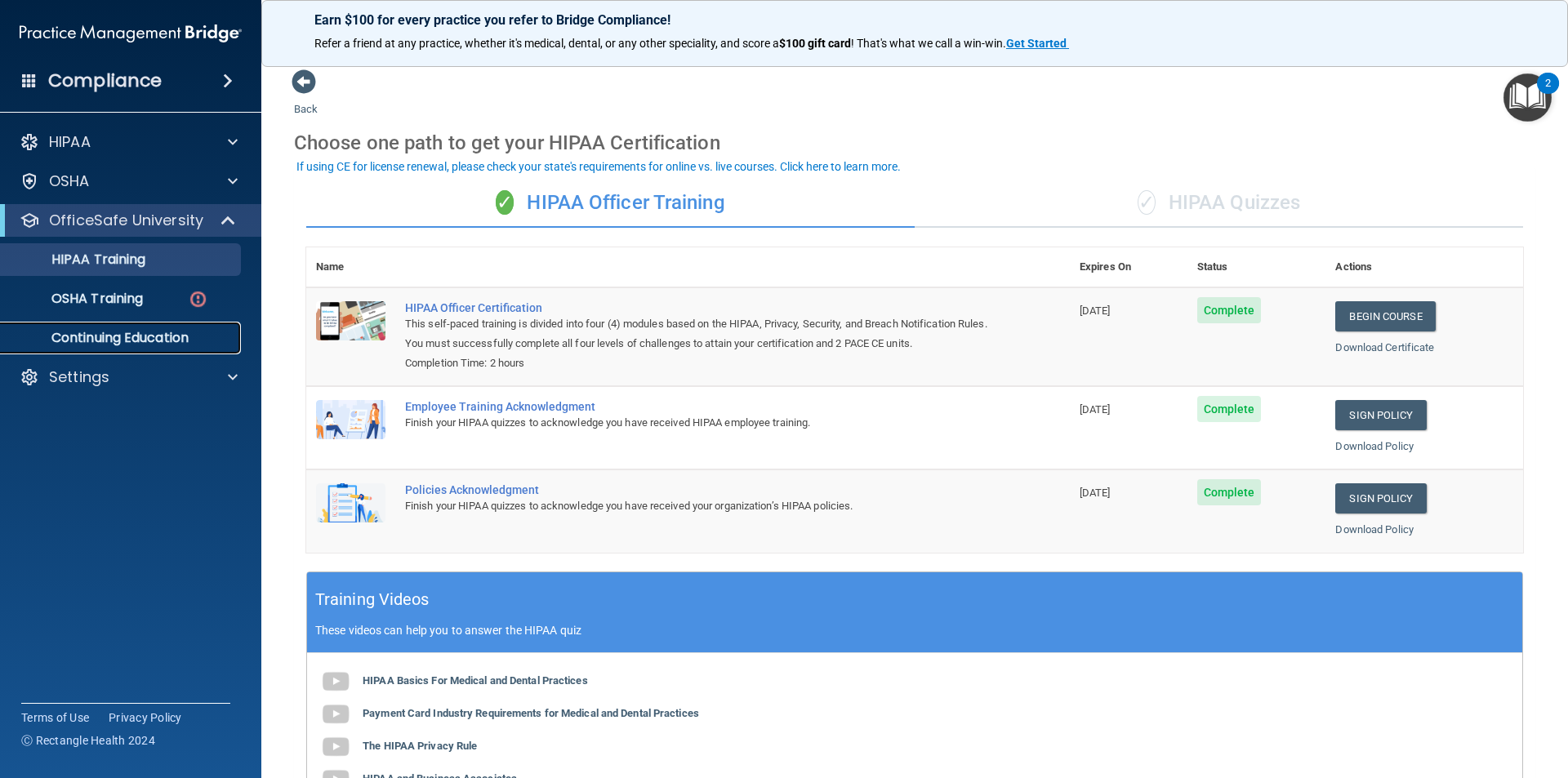
click at [107, 322] on link "Continuing Education" at bounding box center [112, 338] width 257 height 32
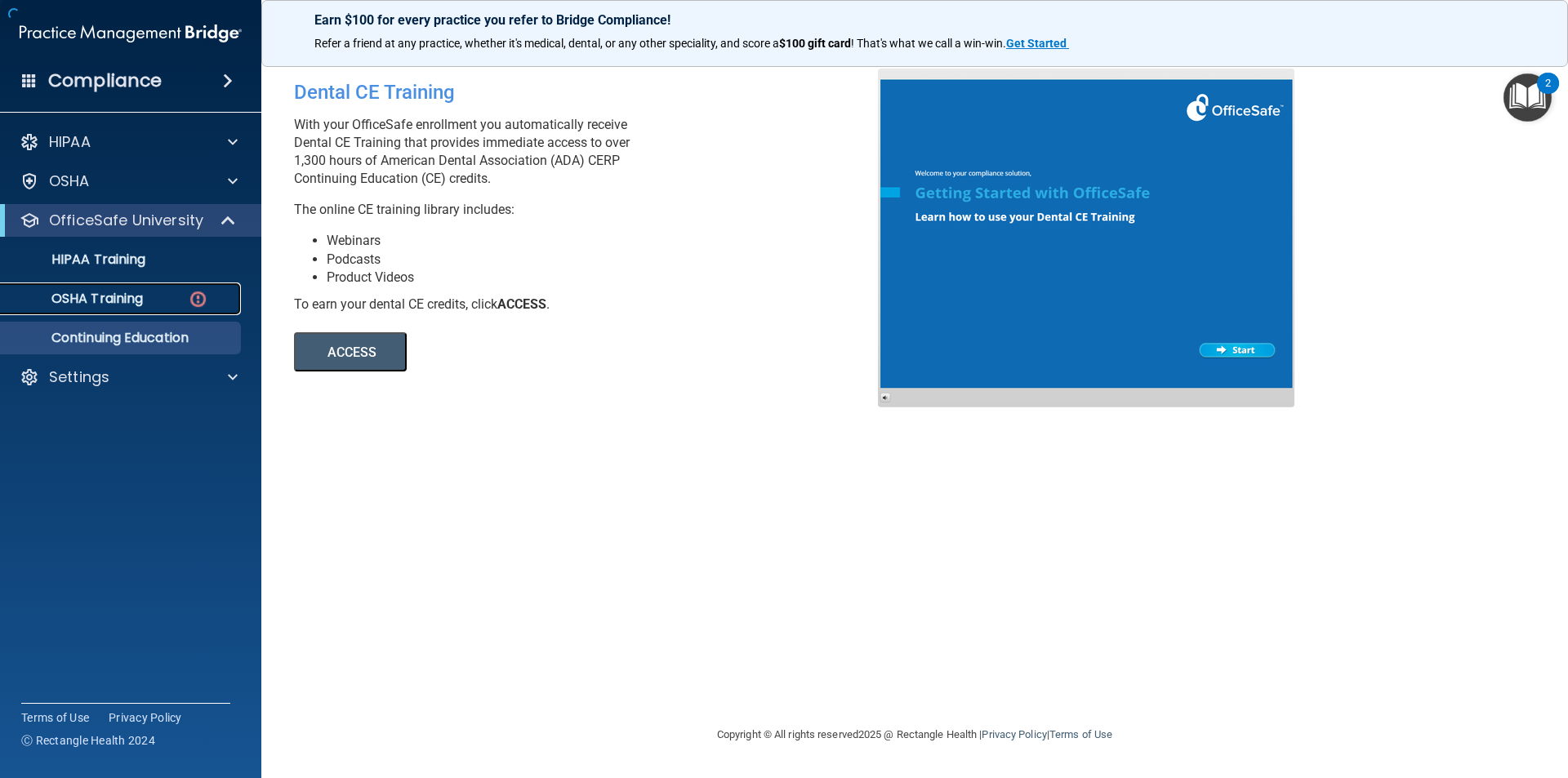
click at [122, 297] on p "OSHA Training" at bounding box center [76, 298] width 132 height 16
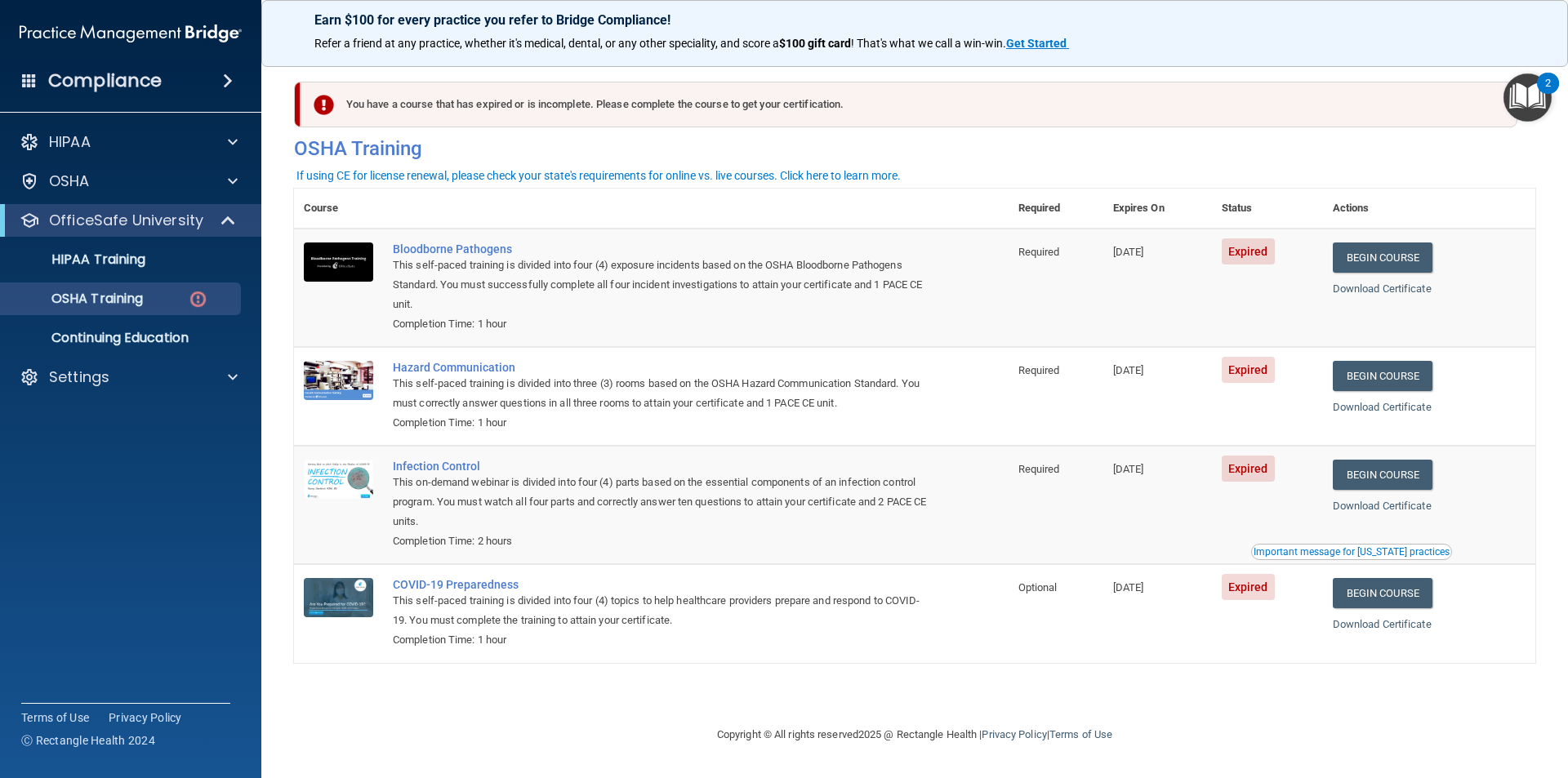
click at [1378, 55] on div "Earn $100 for every practice you refer to Bridge Compliance!" at bounding box center [914, 46] width 1240 height 26
